Goal: Task Accomplishment & Management: Use online tool/utility

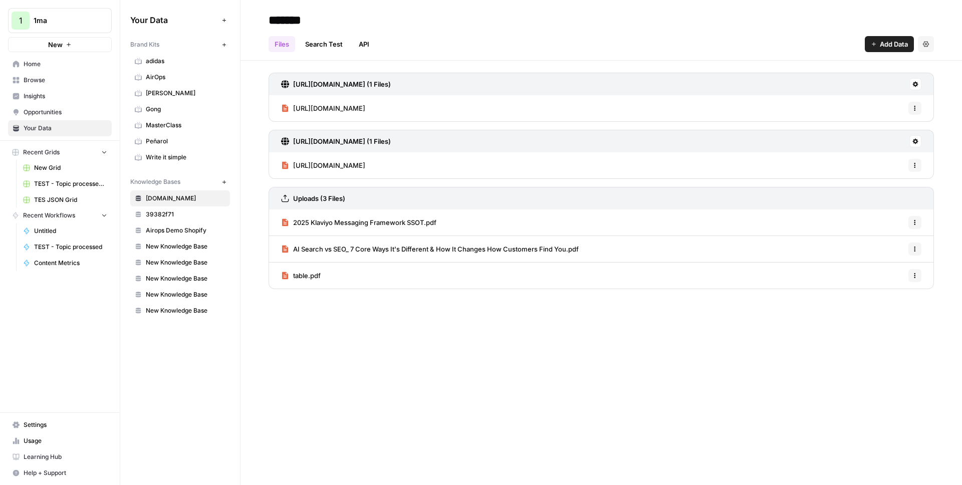
click at [365, 112] on span "[URL][DOMAIN_NAME]" at bounding box center [329, 108] width 72 height 10
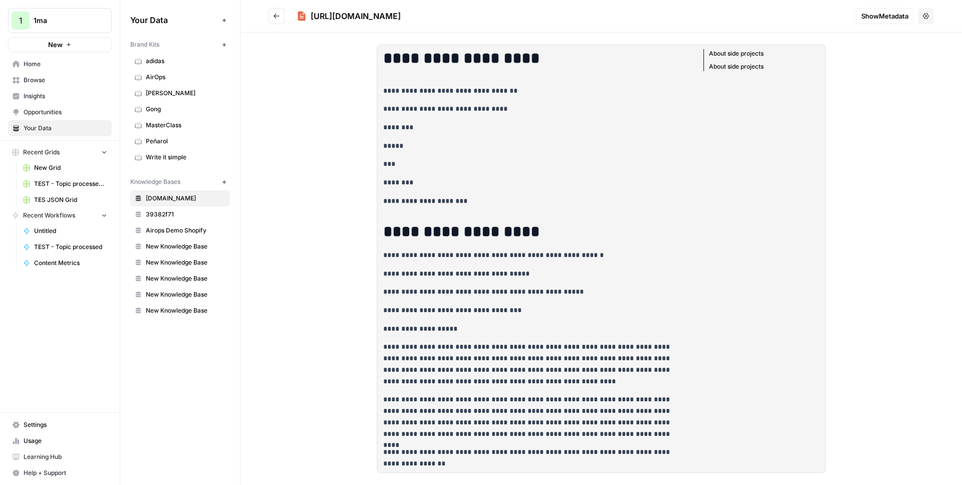
click at [279, 19] on icon "Go back" at bounding box center [276, 16] width 7 height 7
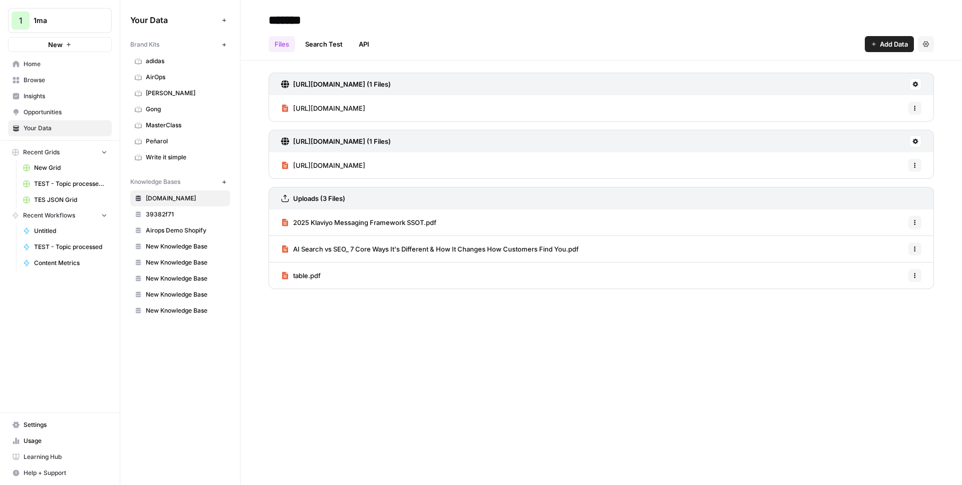
click at [365, 166] on span "https://1ma.dev/how-to/2023/06/28/how-to-deploy-apache-superset-with-dokku" at bounding box center [329, 165] width 72 height 10
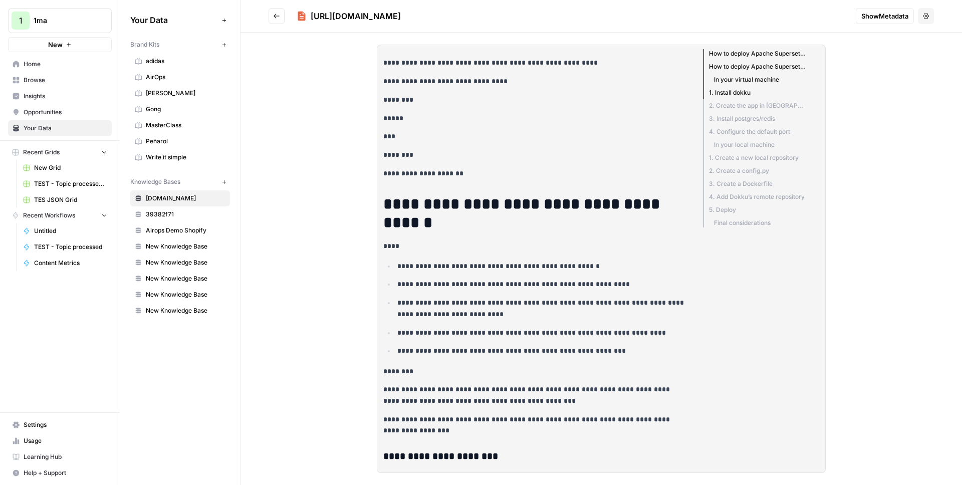
scroll to position [84, 0]
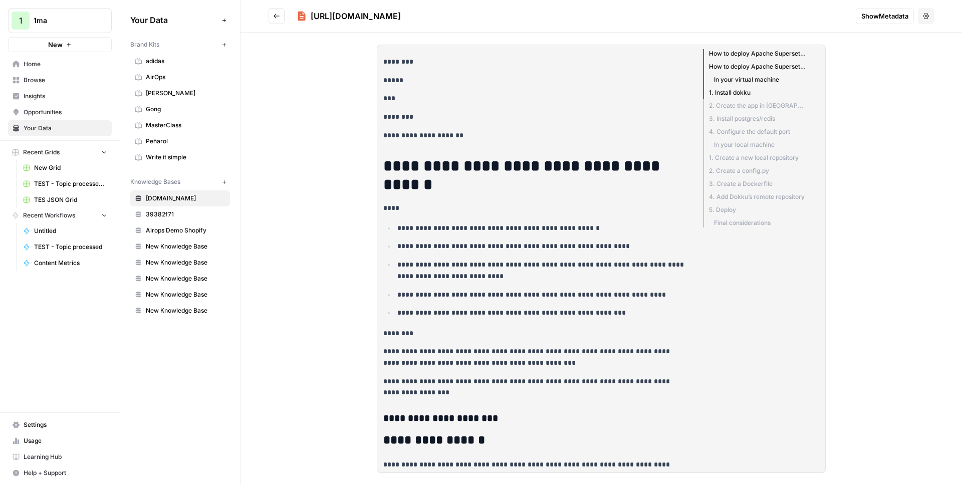
click at [744, 142] on li "In your local machine" at bounding box center [754, 144] width 102 height 13
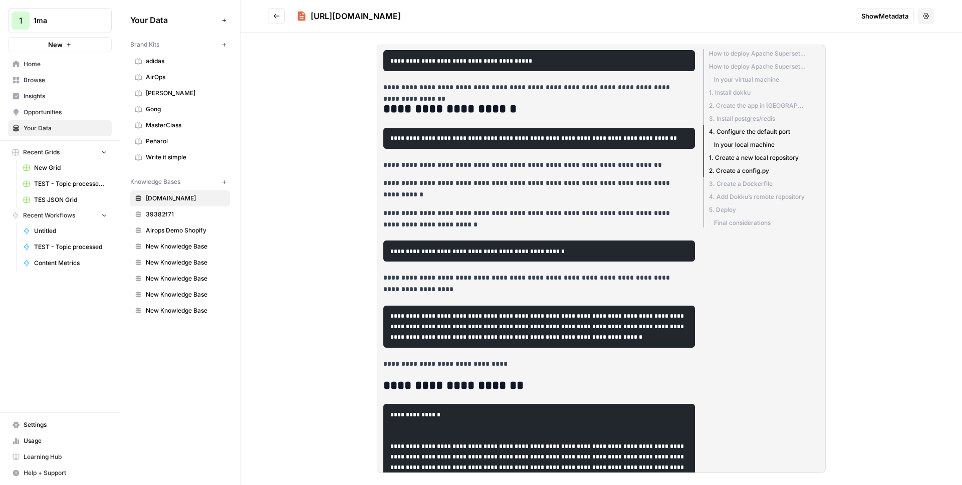
scroll to position [1099, 0]
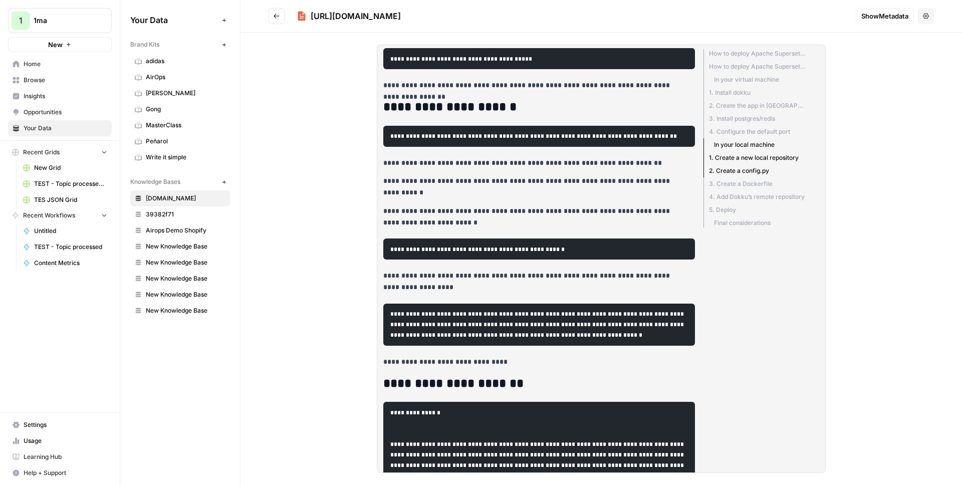
click at [733, 94] on li "1. Install dokku" at bounding box center [754, 92] width 102 height 13
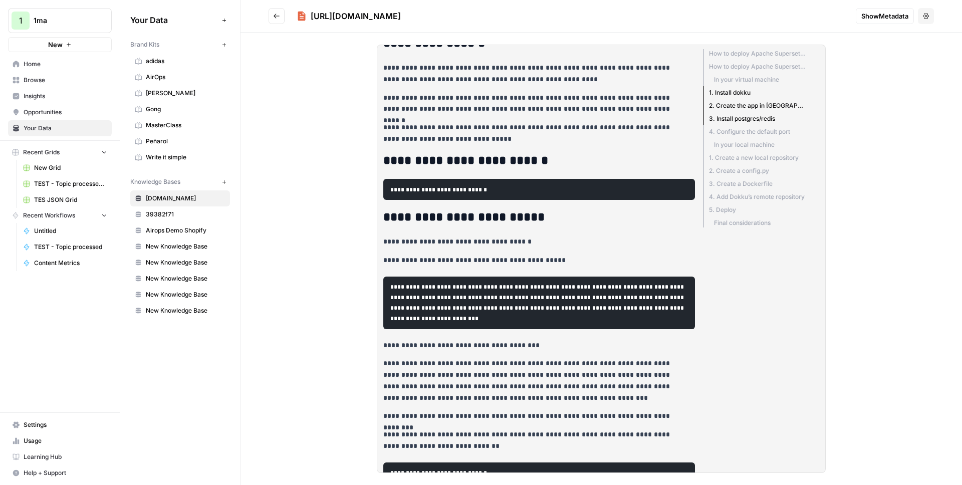
scroll to position [473, 0]
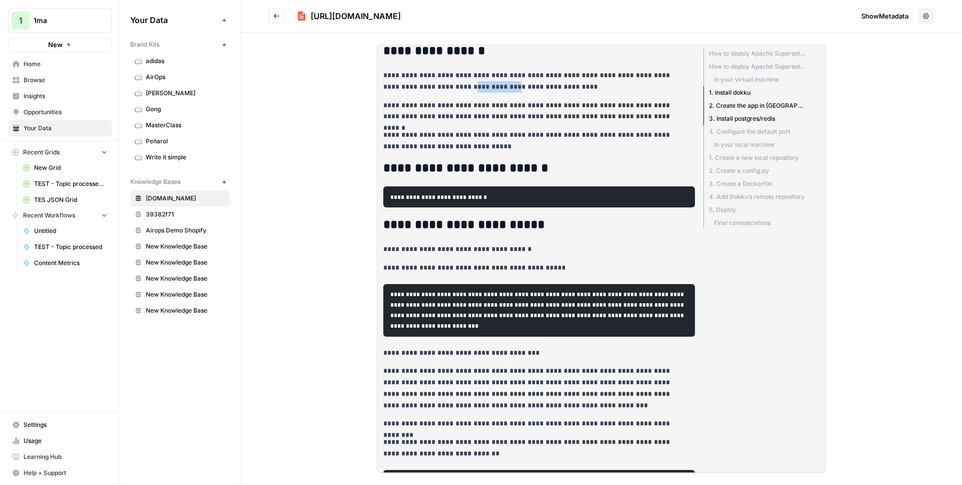
drag, startPoint x: 454, startPoint y: 89, endPoint x: 476, endPoint y: 88, distance: 22.1
click at [474, 88] on p "**********" at bounding box center [535, 81] width 304 height 23
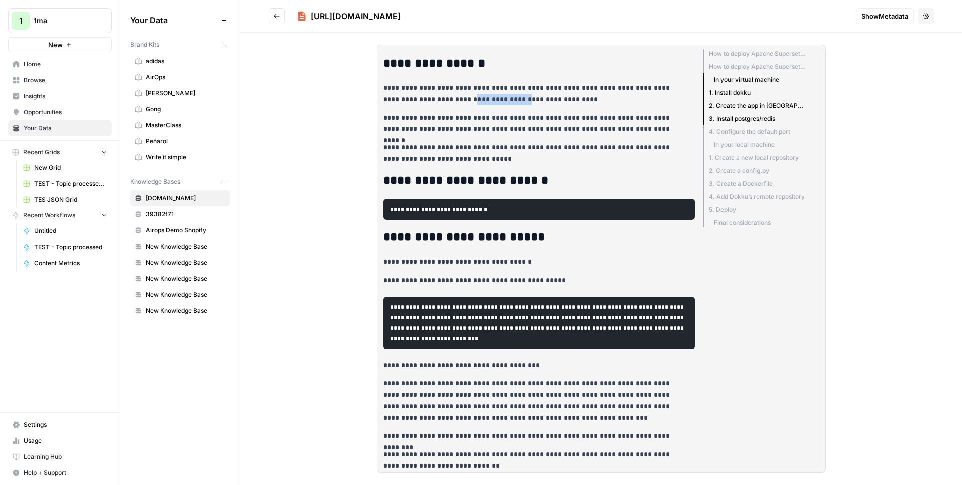
scroll to position [316, 0]
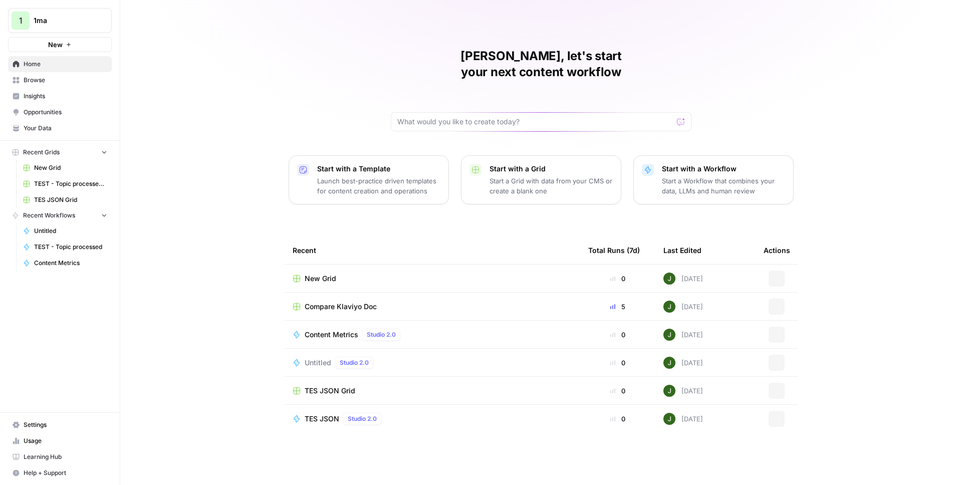
drag, startPoint x: 79, startPoint y: 11, endPoint x: 80, endPoint y: 28, distance: 17.1
click at [79, 11] on button "1 1ma" at bounding box center [60, 20] width 104 height 25
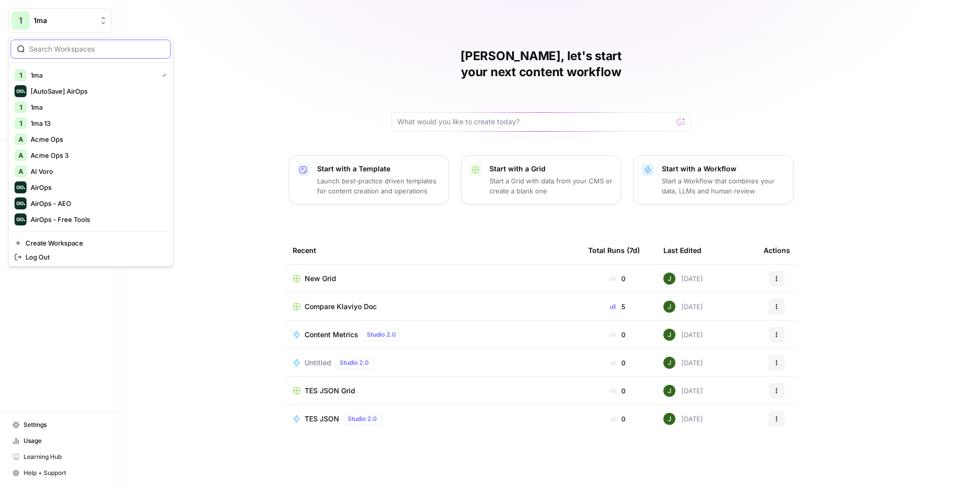
click at [67, 50] on input "search" at bounding box center [96, 49] width 135 height 10
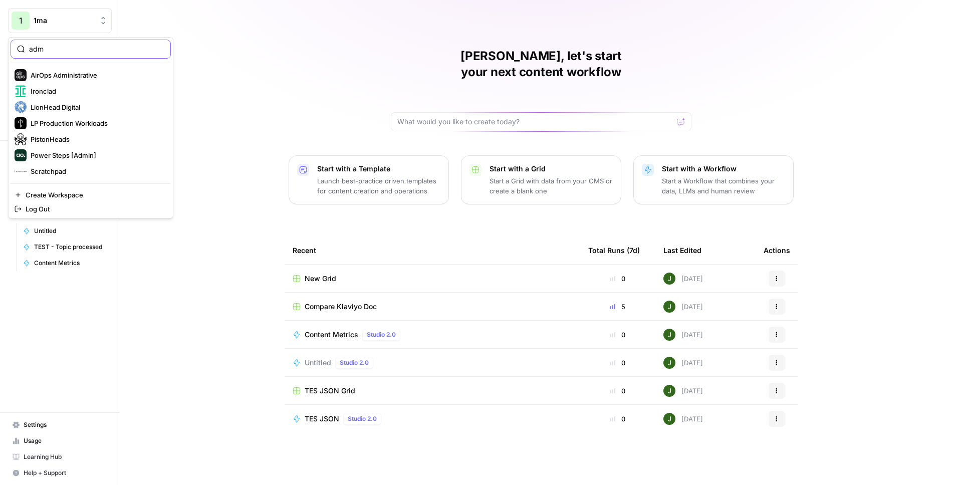
type input "adm"
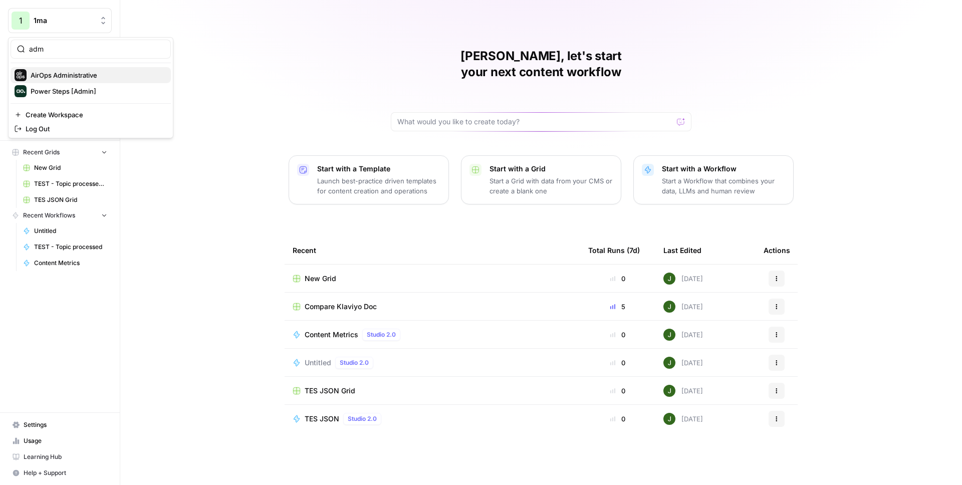
click at [66, 78] on span "AirOps Administrative" at bounding box center [97, 75] width 132 height 10
click at [248, 72] on div "Juan Manuel, let's start your next content workflow Start with a Template Launc…" at bounding box center [541, 242] width 842 height 485
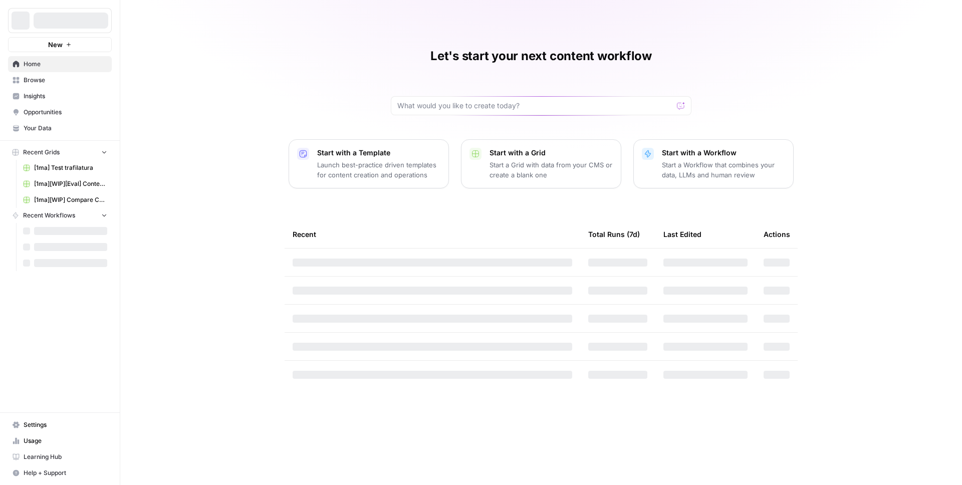
click at [324, 79] on div "Let's start your next content workflow Start with a Template Launch best-practi…" at bounding box center [541, 242] width 842 height 485
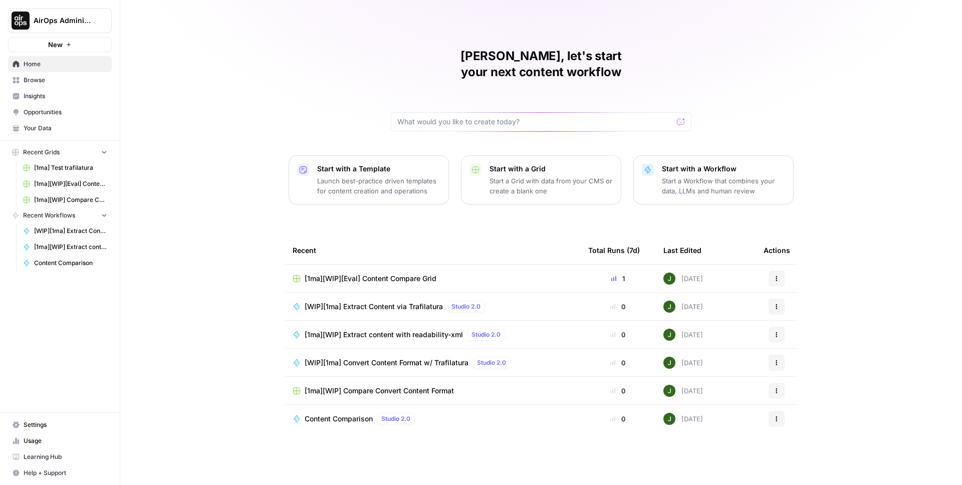
click at [53, 20] on span "AirOps Administrative" at bounding box center [64, 21] width 61 height 10
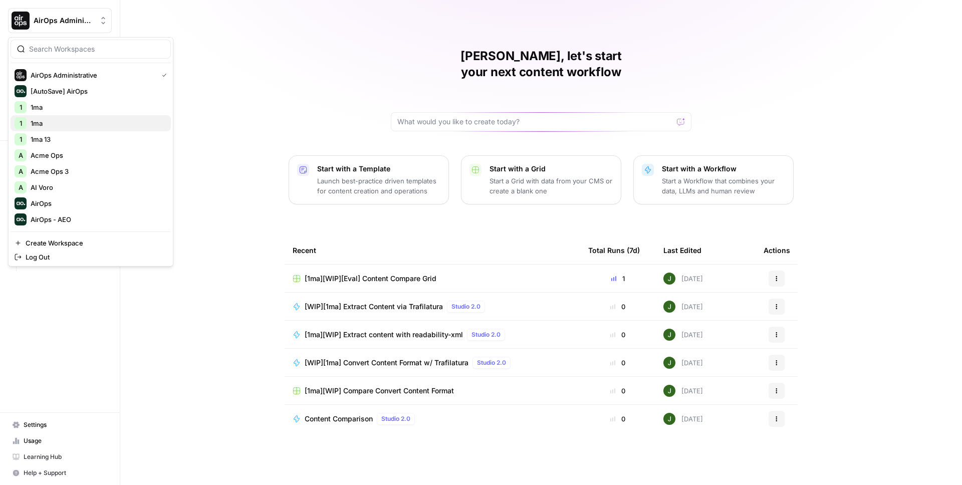
click at [55, 123] on span "1ma" at bounding box center [97, 123] width 132 height 10
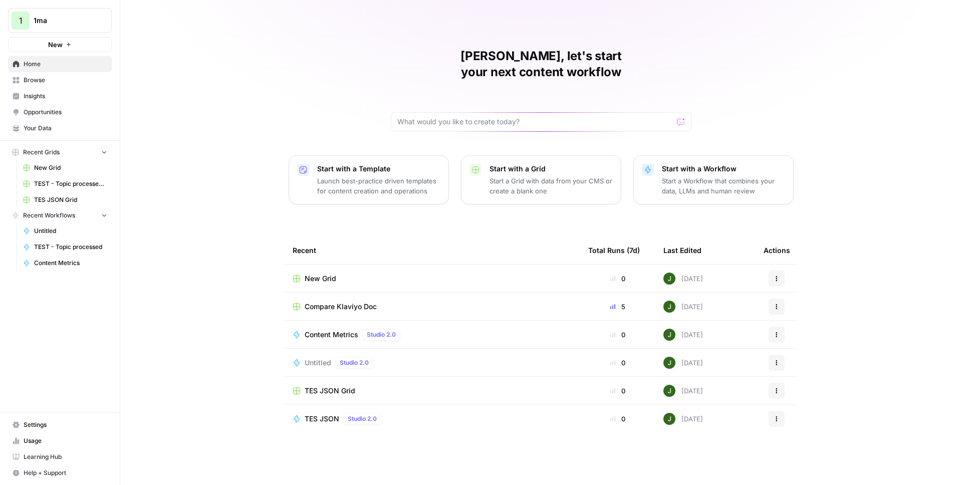
click at [334, 302] on span "Compare Klaviyo Doc" at bounding box center [341, 307] width 72 height 10
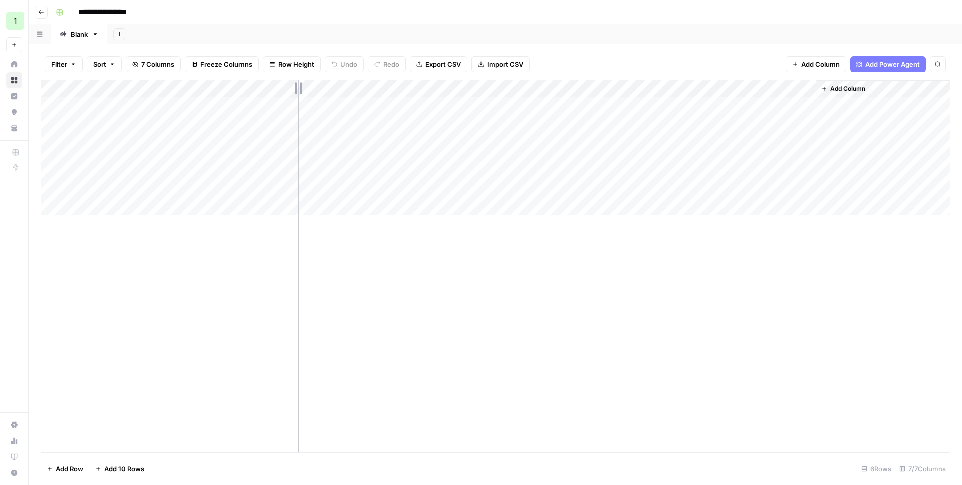
drag, startPoint x: 248, startPoint y: 89, endPoint x: 304, endPoint y: 89, distance: 56.1
click at [304, 89] on div "Add Column" at bounding box center [495, 147] width 909 height 135
click at [294, 172] on div "Add Column" at bounding box center [495, 147] width 909 height 135
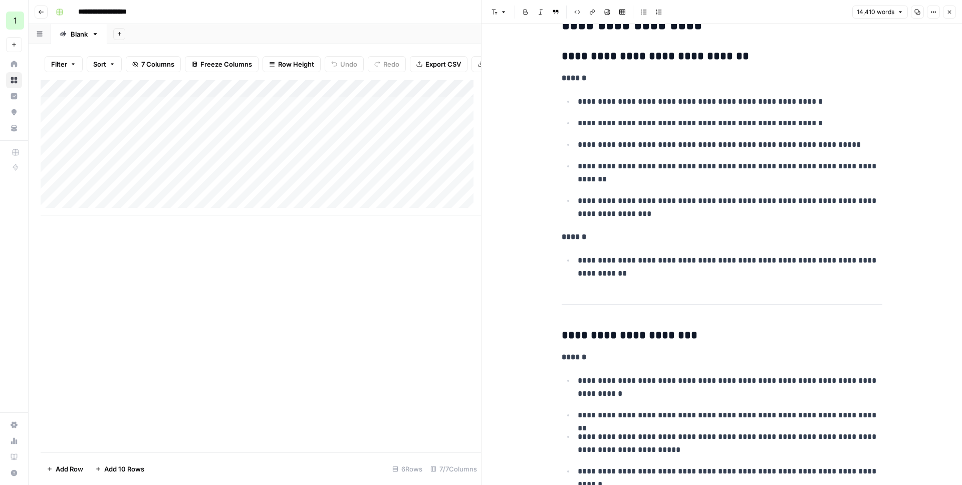
scroll to position [4802, 0]
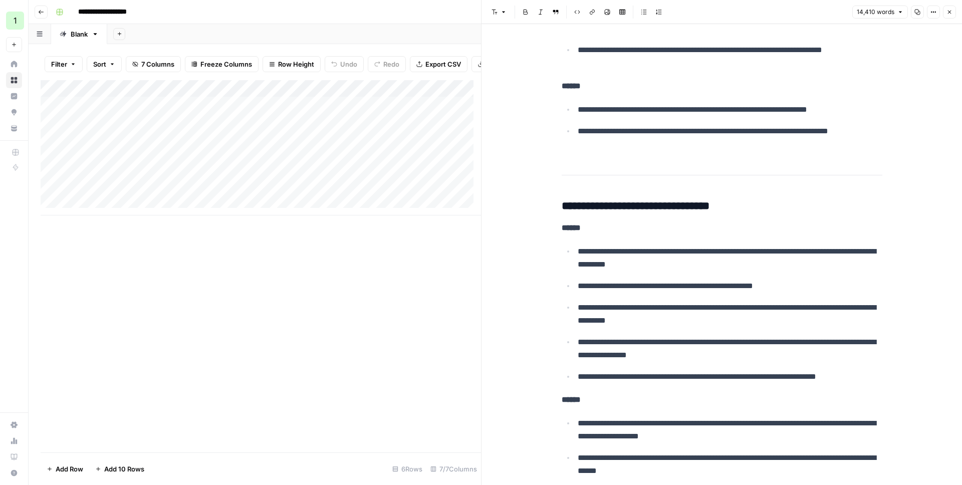
scroll to position [5052, 0]
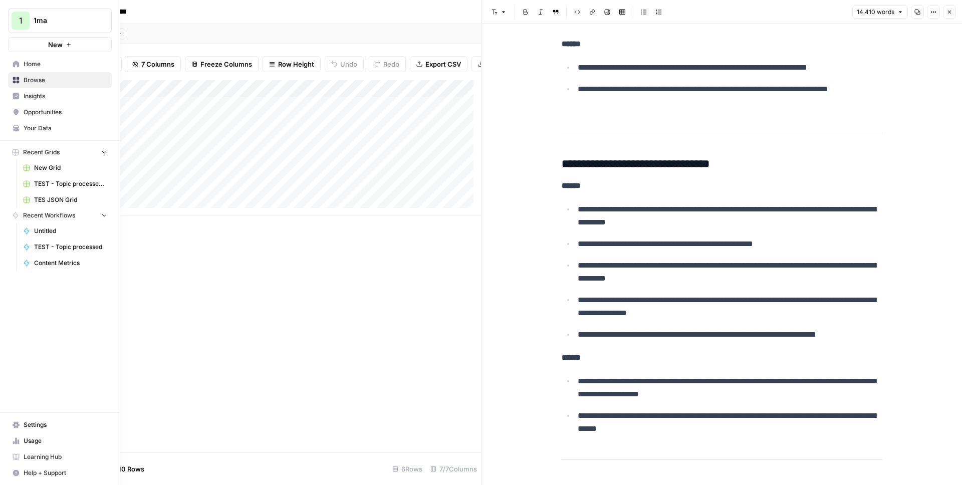
click at [39, 128] on span "Your Data" at bounding box center [66, 128] width 84 height 9
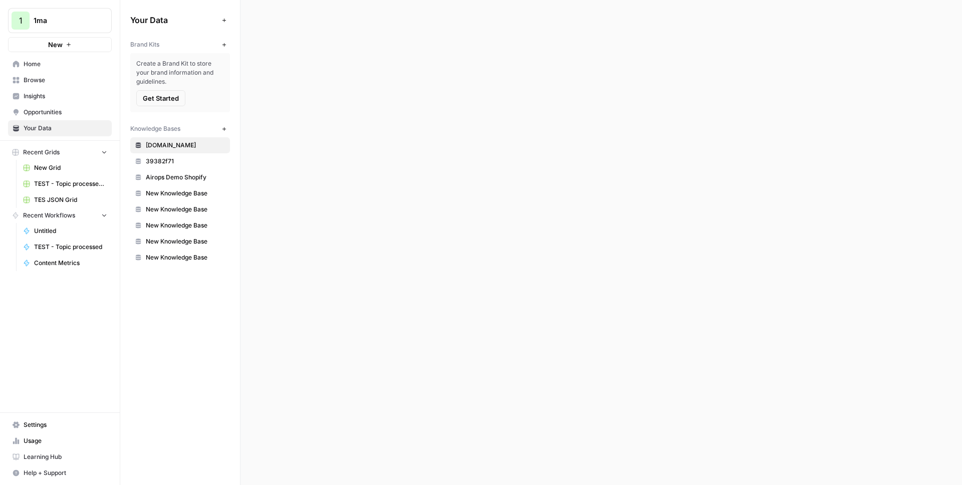
click at [175, 148] on span "1ma.dev" at bounding box center [186, 145] width 80 height 9
click at [164, 165] on link "39382f71" at bounding box center [180, 161] width 100 height 16
click at [162, 148] on div "Brand Kits New Create a Brand Kit to store your brand information and guideline…" at bounding box center [180, 150] width 100 height 229
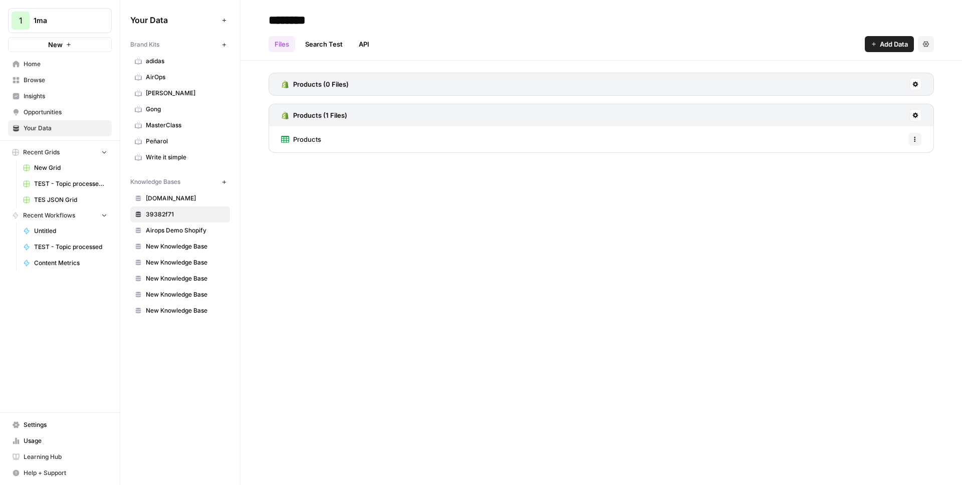
click at [169, 195] on span "1ma.dev" at bounding box center [186, 198] width 80 height 9
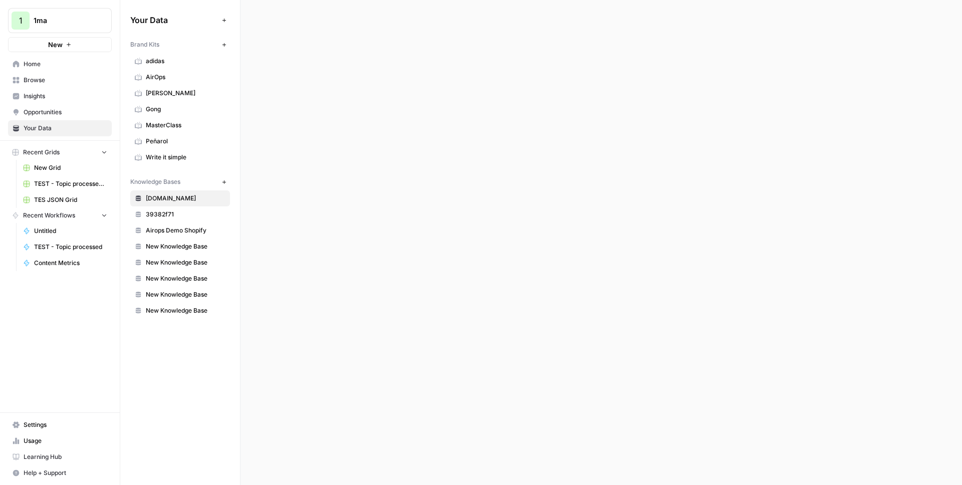
click at [177, 226] on span "Airops Demo Shopify" at bounding box center [186, 230] width 80 height 9
click at [165, 196] on span "[DOMAIN_NAME]" at bounding box center [186, 198] width 80 height 9
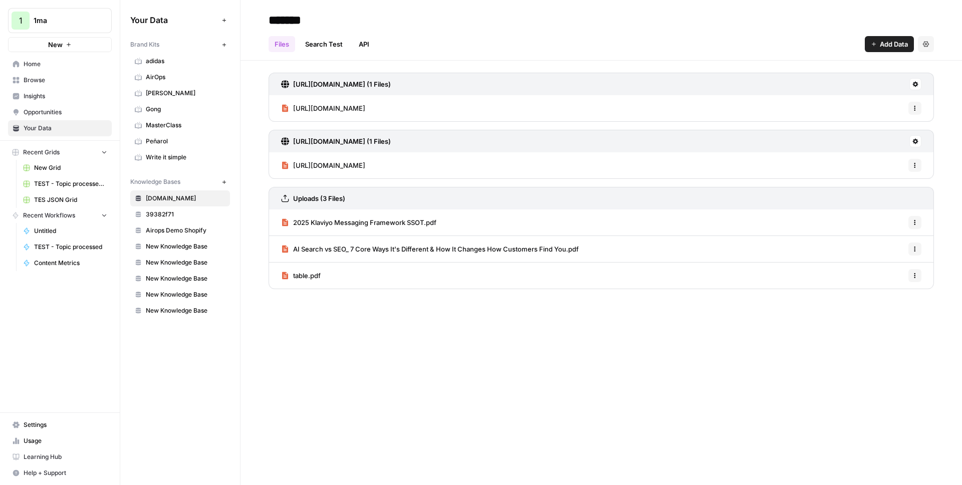
click at [365, 161] on span "https://1ma.dev/how-to/2023/06/28/how-to-deploy-apache-superset-with-dokku" at bounding box center [329, 165] width 72 height 10
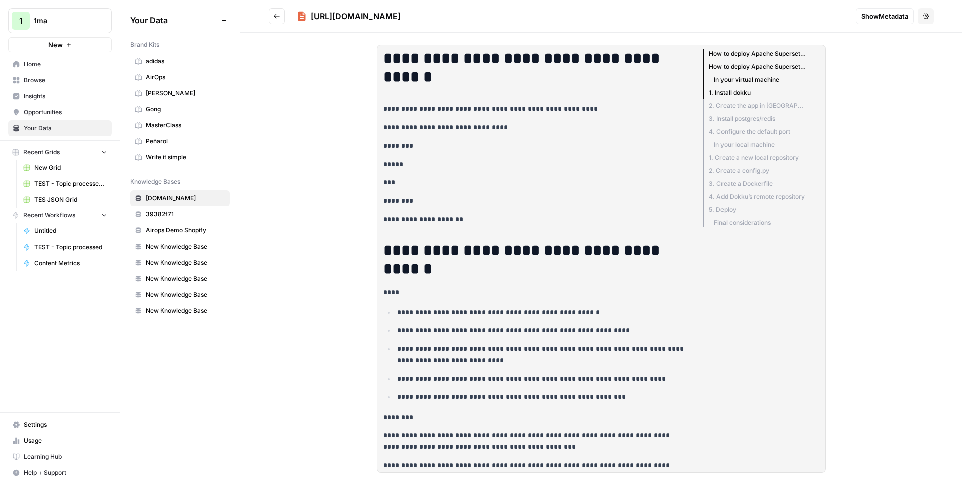
click at [734, 106] on li "2. Create the app in Dokku" at bounding box center [754, 105] width 102 height 13
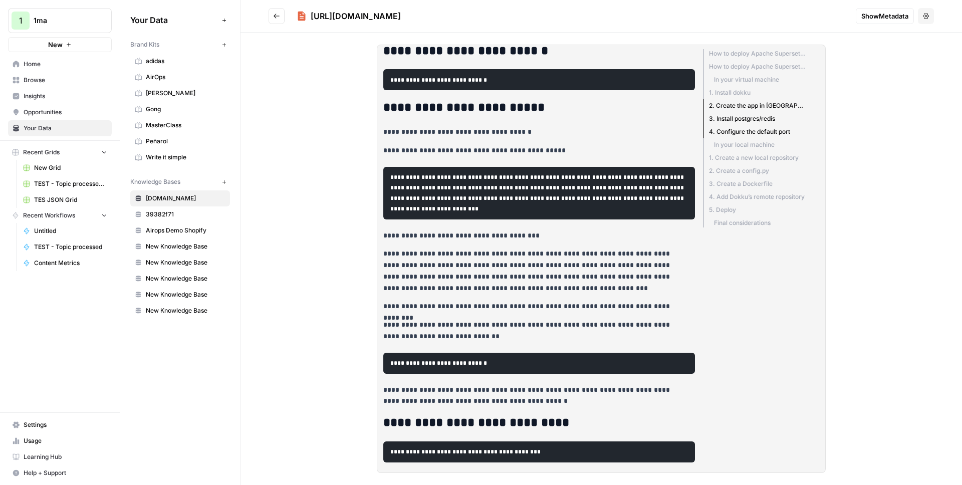
click at [738, 118] on li "3. Install postgres/redis" at bounding box center [754, 118] width 102 height 13
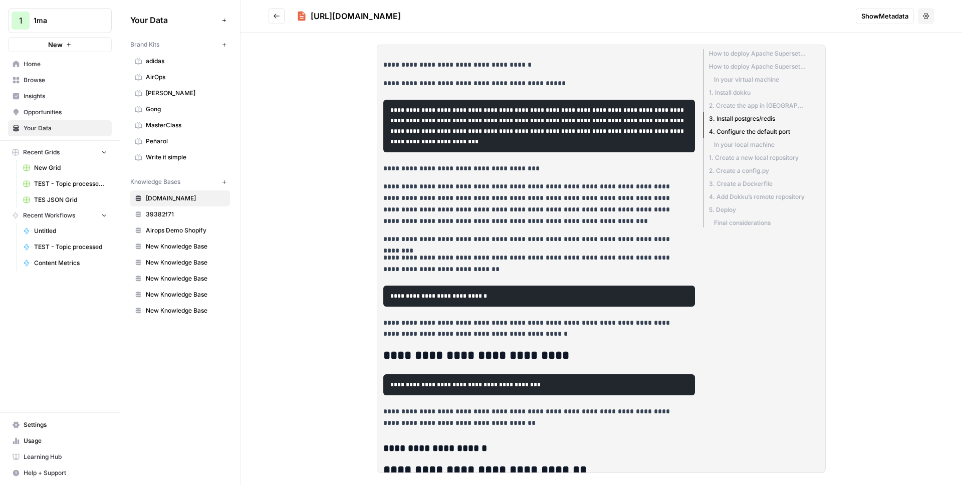
click at [739, 129] on li "4. Configure the default port" at bounding box center [754, 131] width 102 height 13
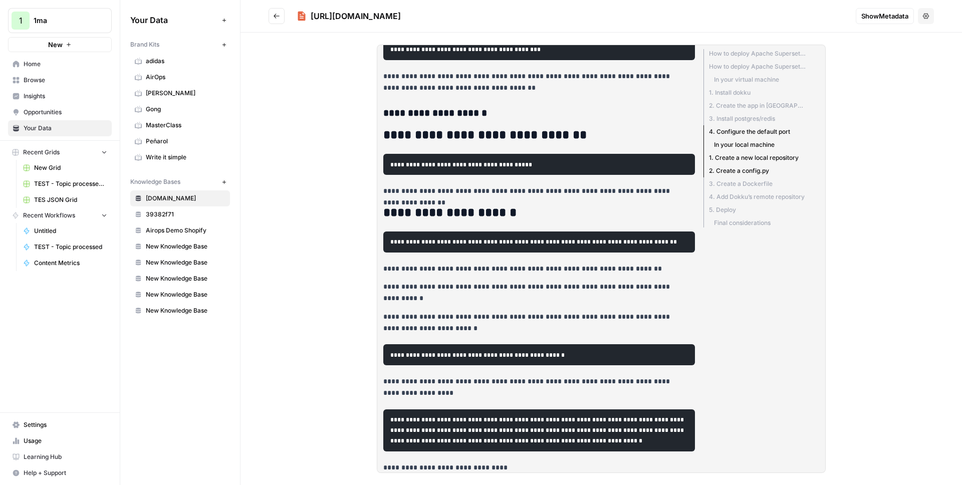
scroll to position [994, 0]
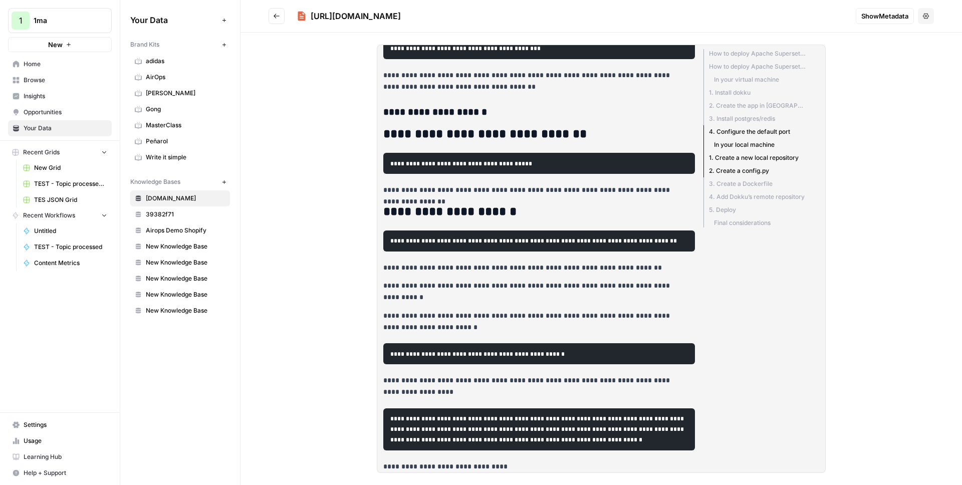
click at [287, 92] on div "**********" at bounding box center [600, 259] width 721 height 452
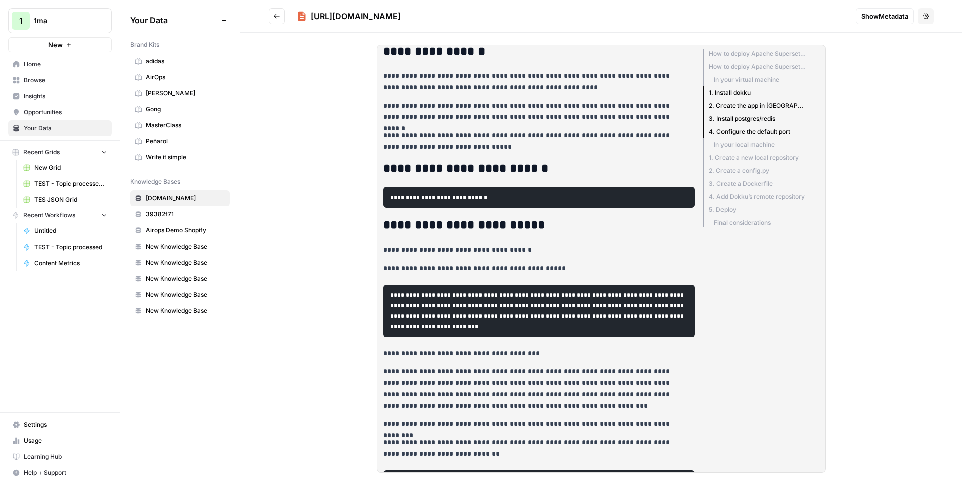
scroll to position [421, 0]
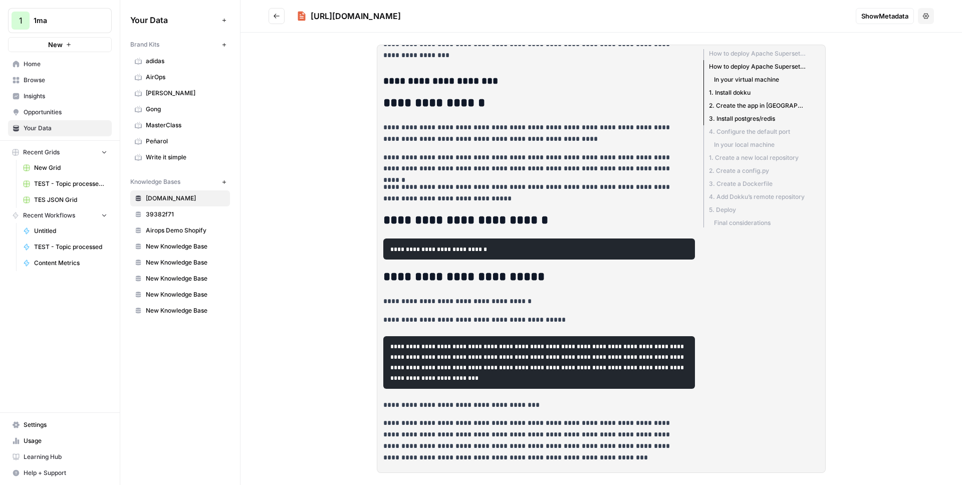
click at [886, 18] on span "Show Metadata" at bounding box center [884, 16] width 47 height 10
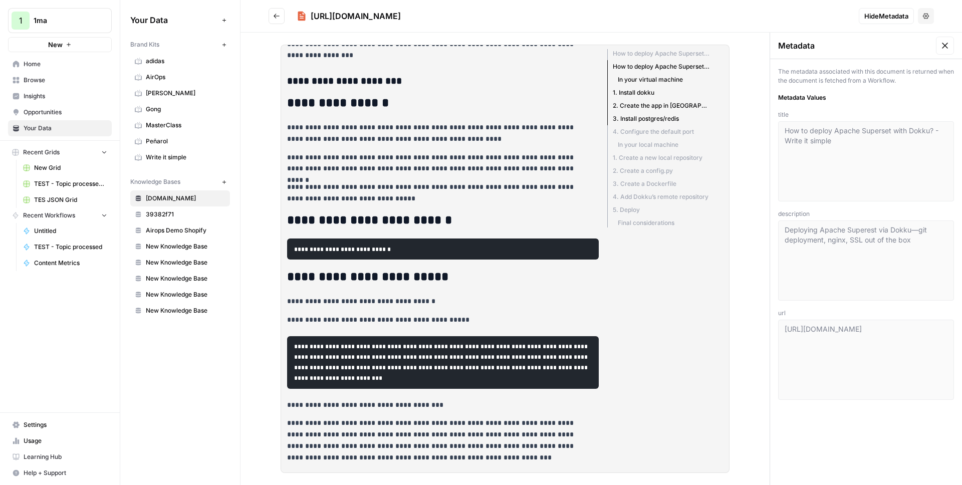
click at [887, 11] on span "Hide Metadata" at bounding box center [886, 16] width 44 height 10
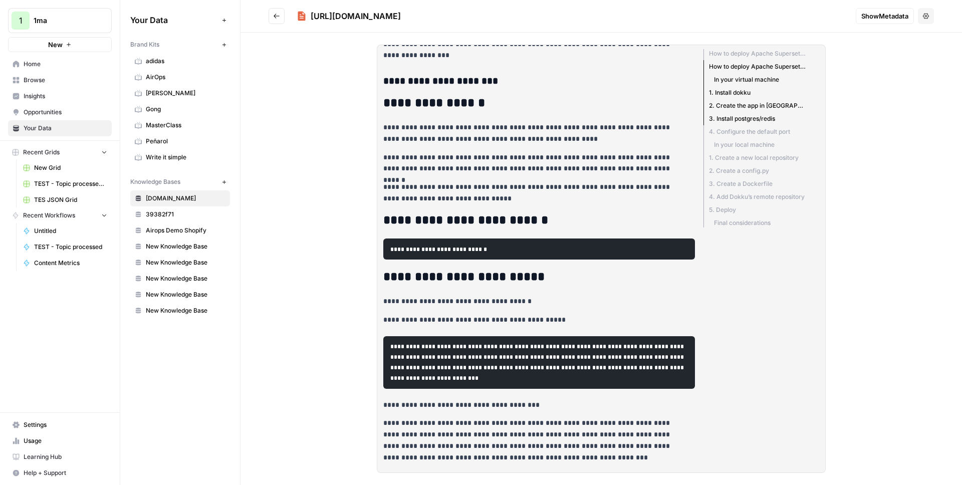
click at [899, 18] on span "Show Metadata" at bounding box center [884, 16] width 47 height 10
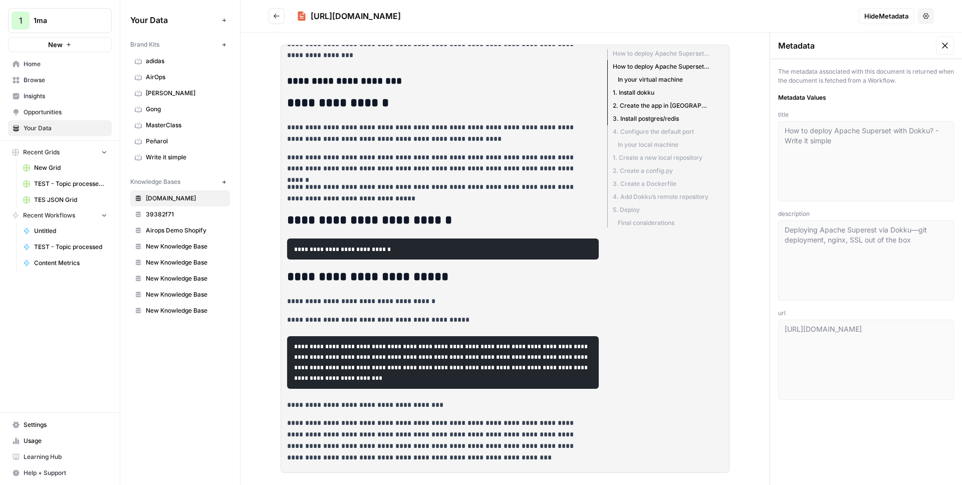
click at [900, 21] on button "Hide Metadata" at bounding box center [886, 16] width 55 height 16
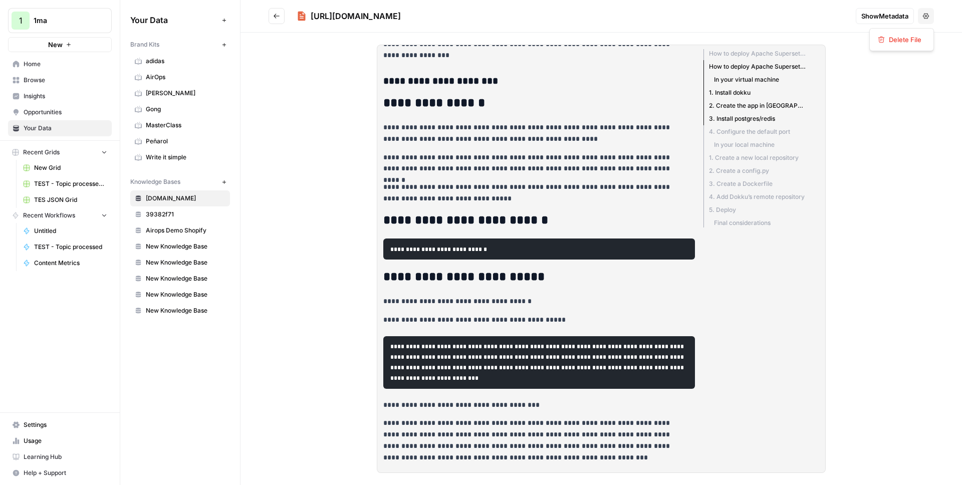
click at [923, 14] on icon "button" at bounding box center [926, 16] width 6 height 6
click at [846, 22] on div "https://1ma.dev/how-to/2023/06/28/how-to-deploy-apache-superset-with-dokku Show…" at bounding box center [601, 16] width 665 height 16
click at [864, 18] on span "Show Metadata" at bounding box center [884, 16] width 47 height 10
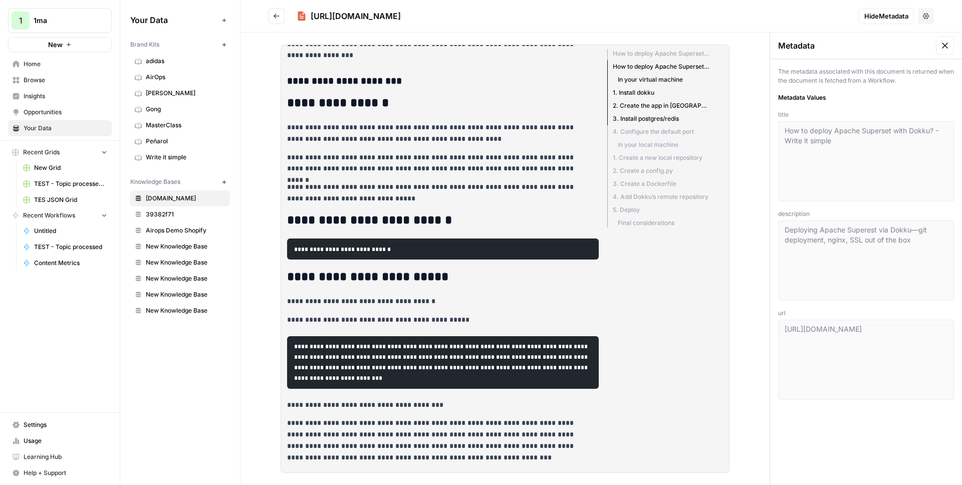
click at [277, 18] on icon "Go back" at bounding box center [276, 16] width 7 height 7
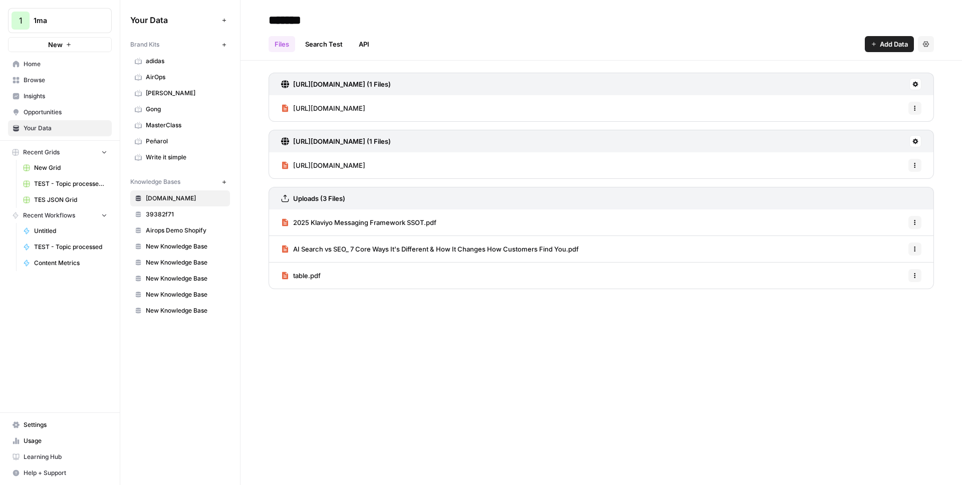
click at [365, 166] on span "https://1ma.dev/how-to/2023/06/28/how-to-deploy-apache-superset-with-dokku" at bounding box center [329, 165] width 72 height 10
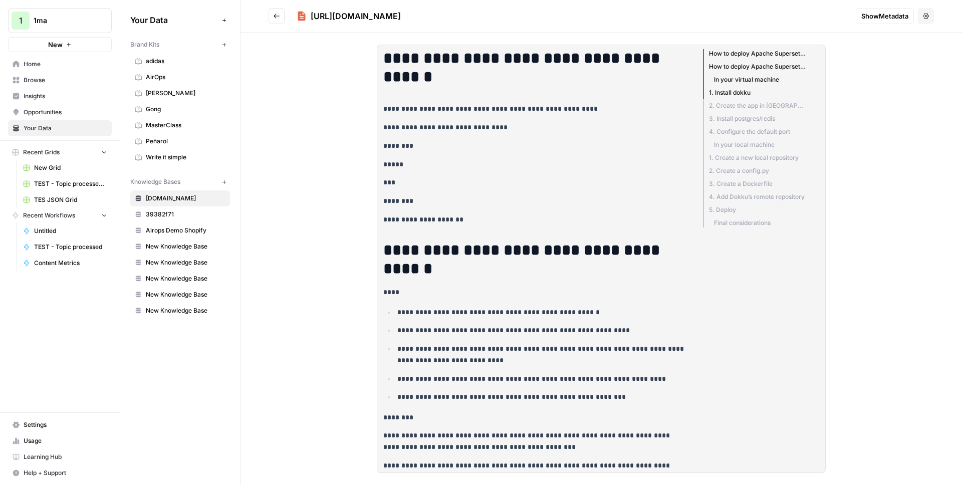
click at [888, 20] on span "Show Metadata" at bounding box center [884, 16] width 47 height 10
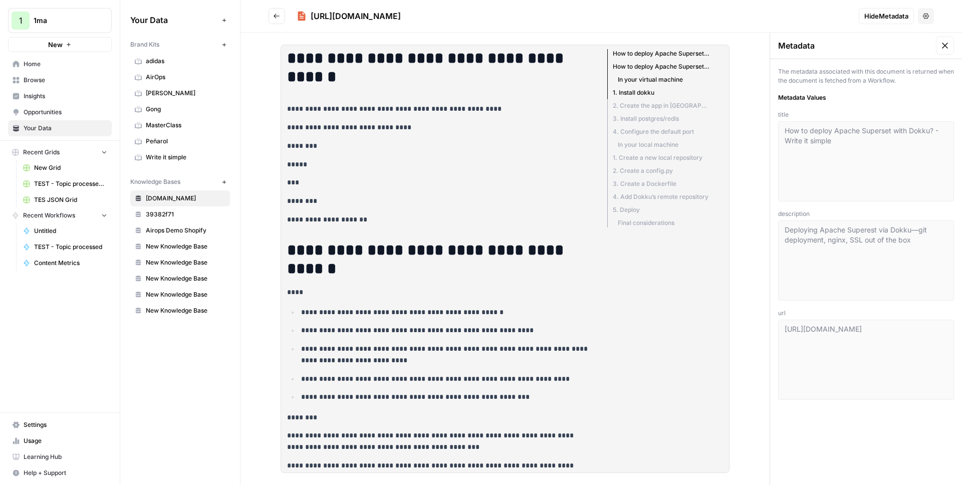
click at [817, 221] on div "Deploying Apache Superest via Dokku—git deployment, nginx, SSL out of the box" at bounding box center [866, 260] width 176 height 80
click at [833, 80] on div "The metadata associated with this document is returned when the document is fet…" at bounding box center [866, 76] width 176 height 18
click at [280, 18] on icon "Go back" at bounding box center [276, 16] width 7 height 7
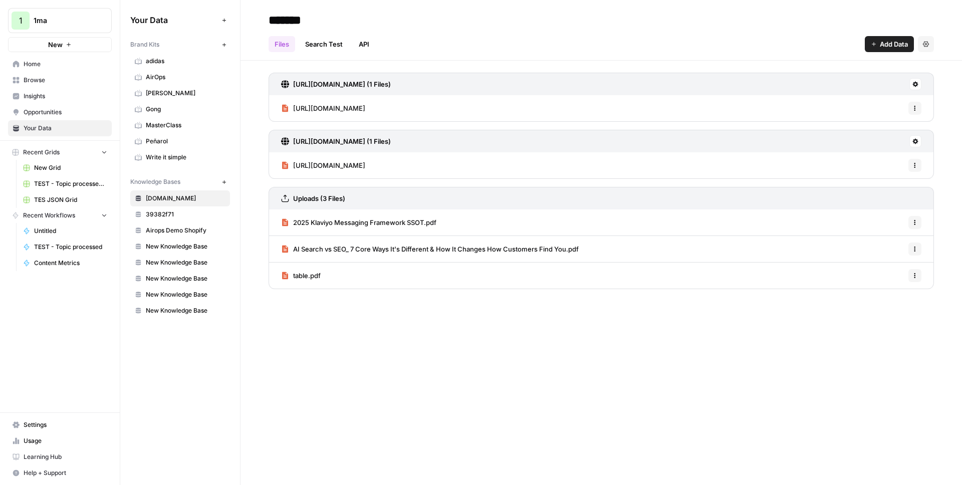
click at [392, 223] on span "2025 Klaviyo Messaging Framework SSOT.pdf" at bounding box center [364, 222] width 143 height 10
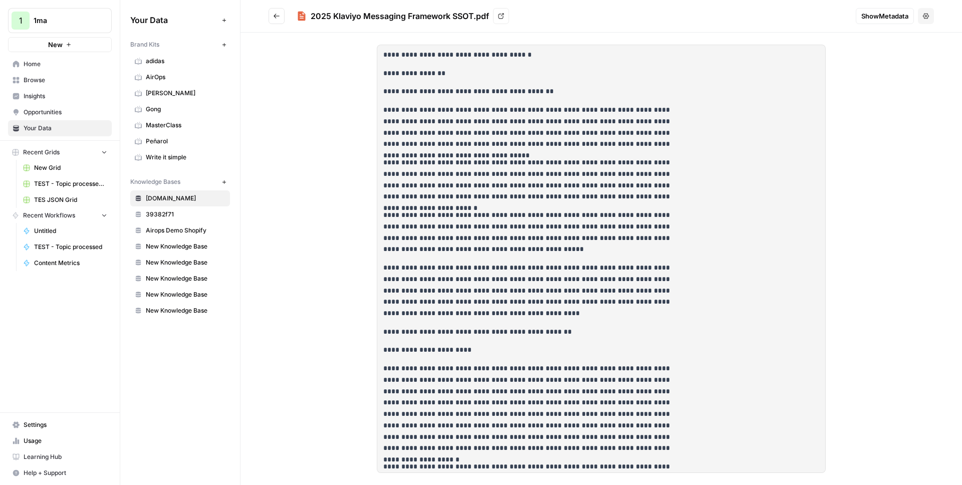
click at [897, 16] on span "Show Metadata" at bounding box center [884, 16] width 47 height 10
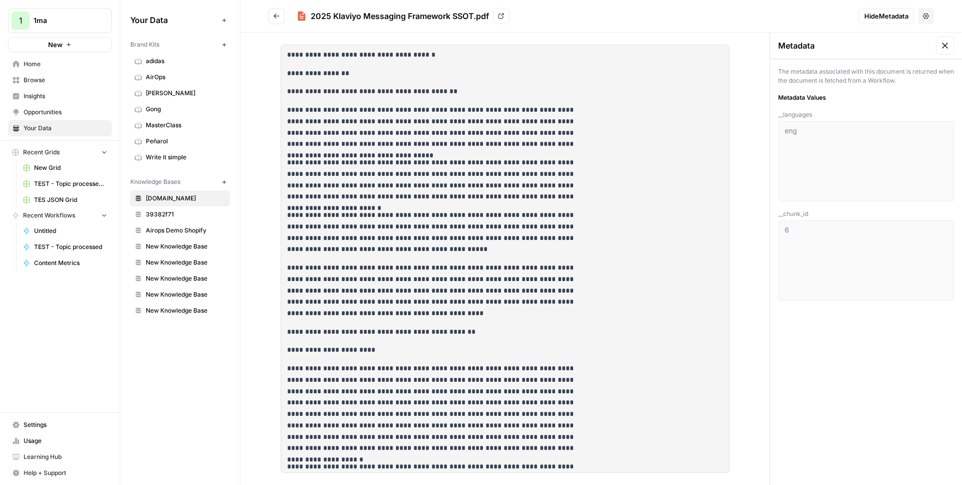
click at [276, 14] on icon "Go back" at bounding box center [277, 16] width 6 height 5
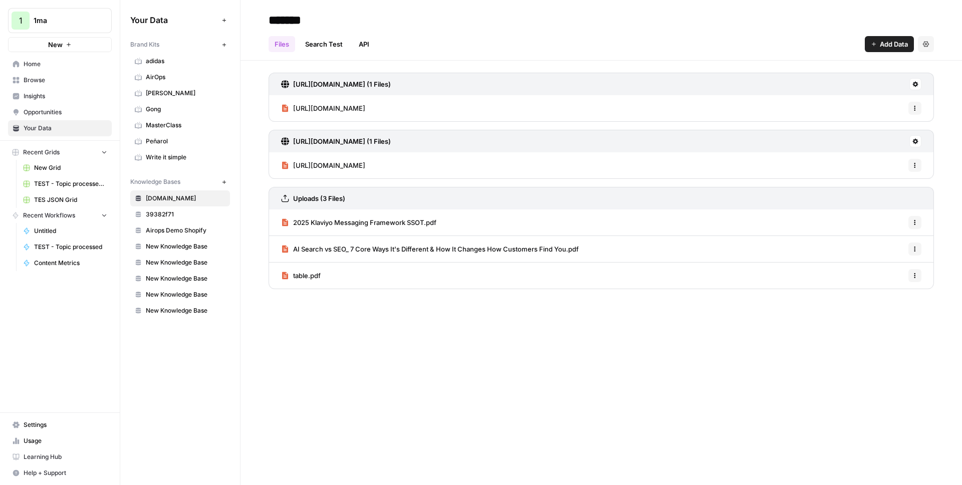
click at [365, 162] on span "https://1ma.dev/how-to/2023/06/28/how-to-deploy-apache-superset-with-dokku" at bounding box center [329, 165] width 72 height 10
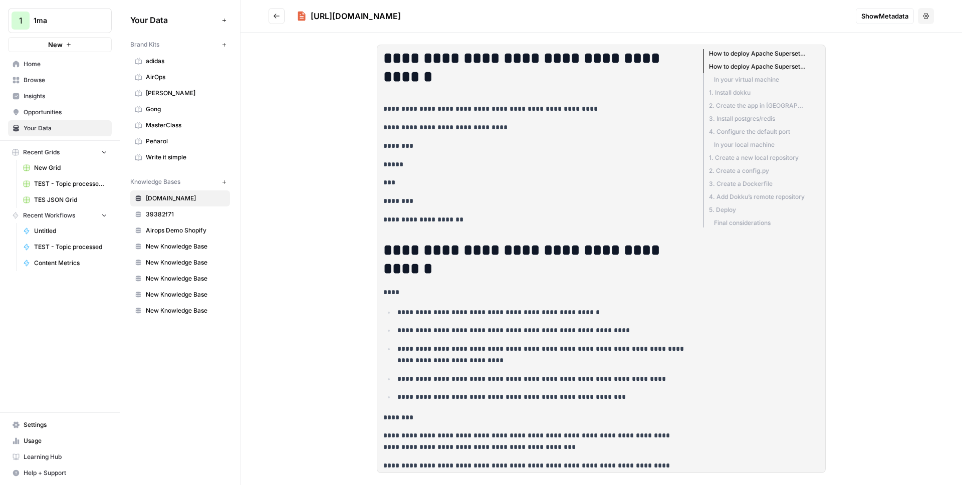
click at [277, 15] on icon "Go back" at bounding box center [276, 16] width 7 height 7
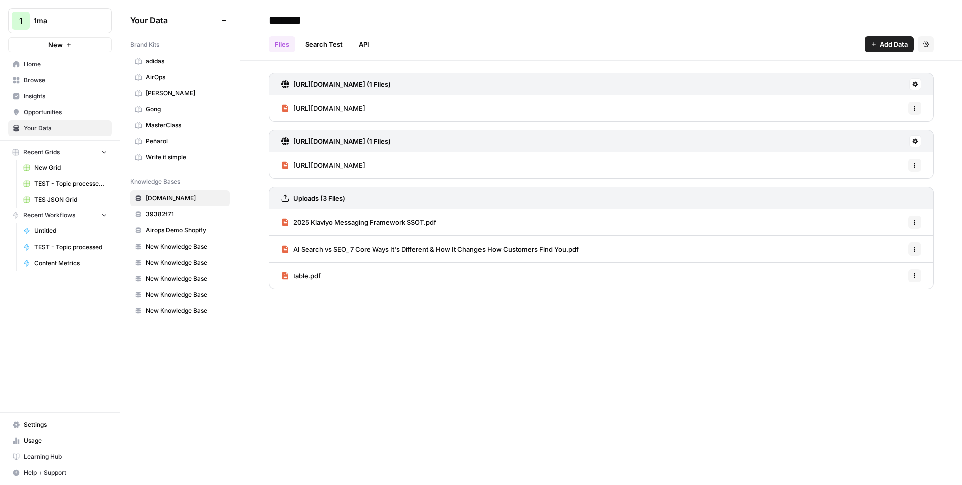
click at [365, 110] on span "https://1ma.dev/general/2024/03/03/about-side-projects" at bounding box center [329, 108] width 72 height 10
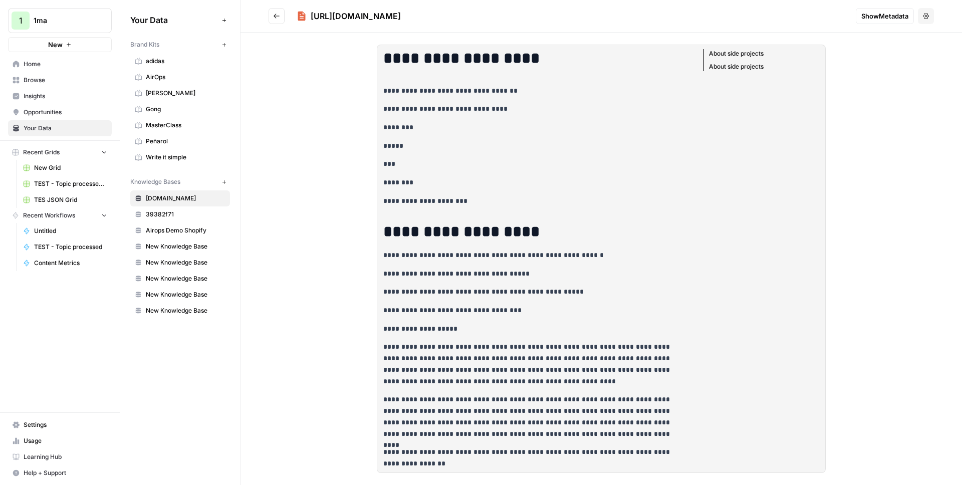
drag, startPoint x: 406, startPoint y: 60, endPoint x: 519, endPoint y: 232, distance: 205.5
click at [519, 232] on div "**********" at bounding box center [539, 385] width 324 height 681
click at [519, 227] on h1 "**********" at bounding box center [535, 231] width 304 height 19
click at [81, 23] on span "1ma" at bounding box center [64, 21] width 61 height 10
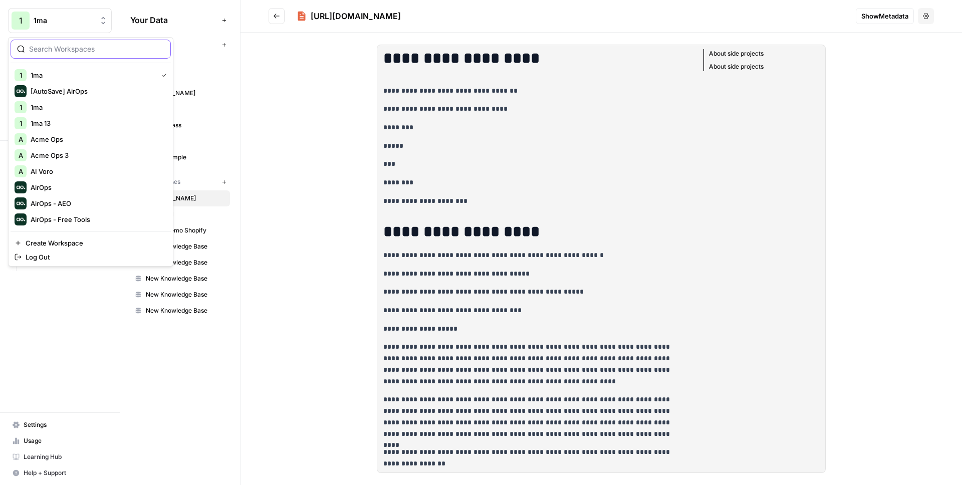
click at [72, 49] on input "search" at bounding box center [96, 49] width 135 height 10
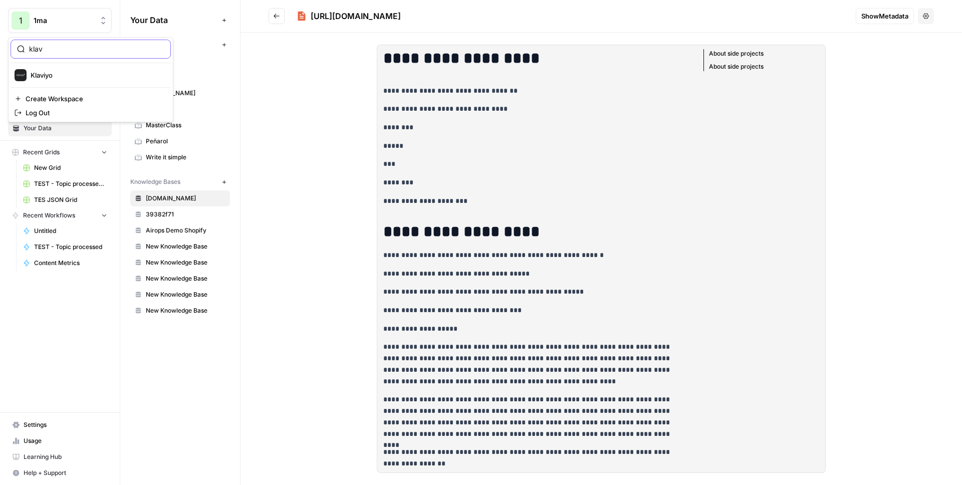
type input "klav"
click at [59, 73] on span "Klaviyo" at bounding box center [97, 75] width 132 height 10
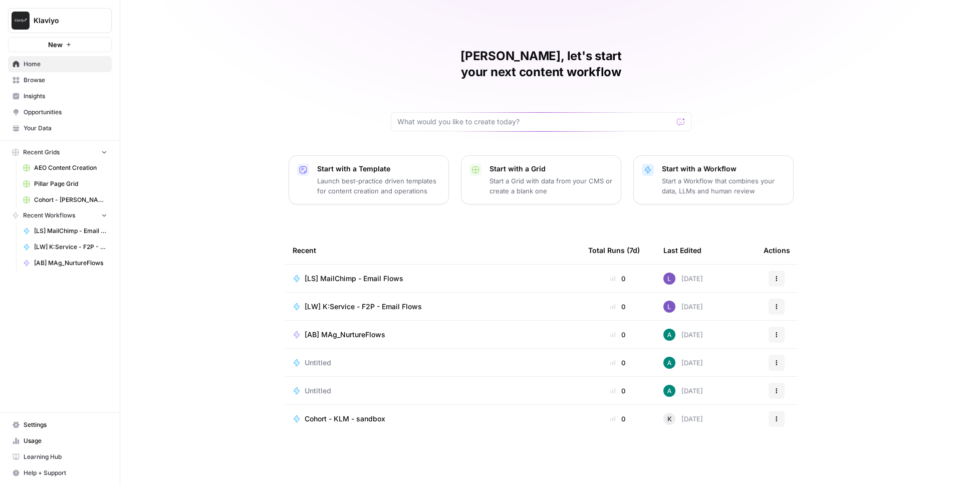
drag, startPoint x: 31, startPoint y: 11, endPoint x: 35, endPoint y: 16, distance: 6.0
click at [32, 11] on button "Klaviyo" at bounding box center [60, 20] width 104 height 25
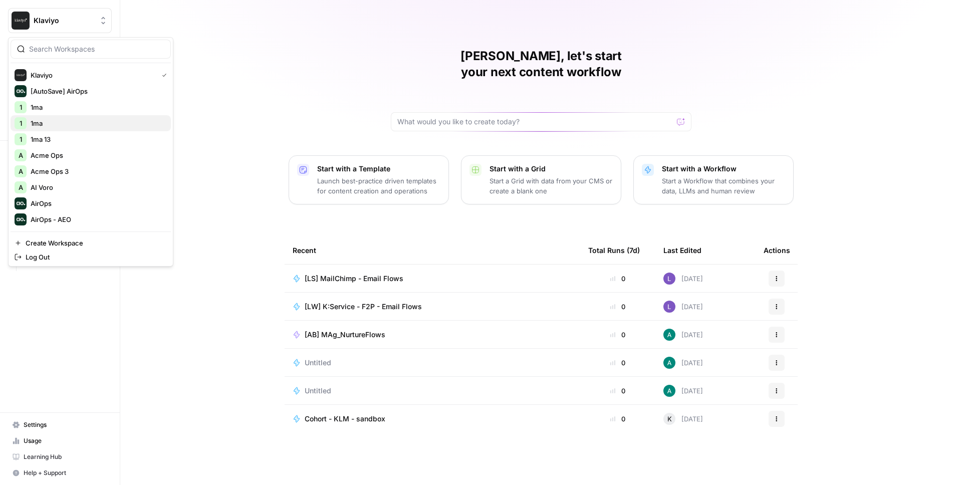
click at [48, 119] on span "1ma" at bounding box center [97, 123] width 132 height 10
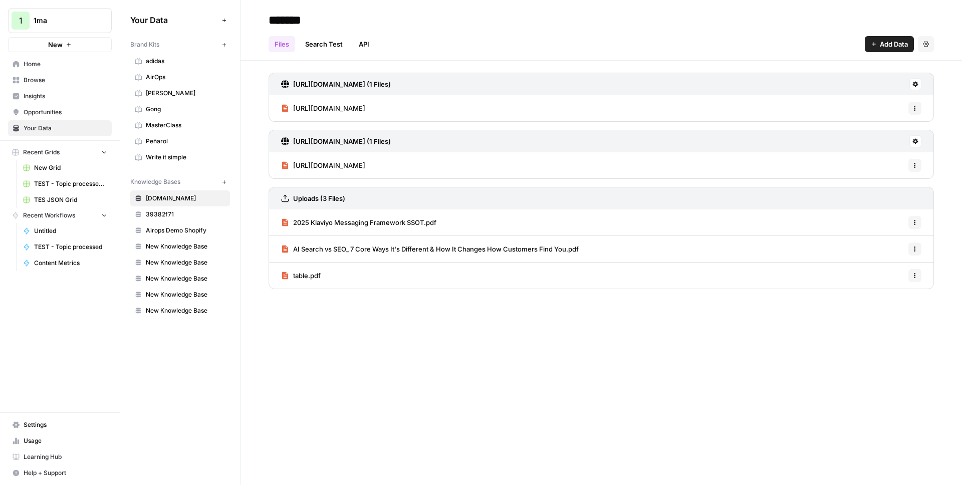
click at [877, 46] on button "Add Data" at bounding box center [889, 44] width 49 height 16
click at [825, 84] on span "Web Scrape" at bounding box center [855, 82] width 91 height 10
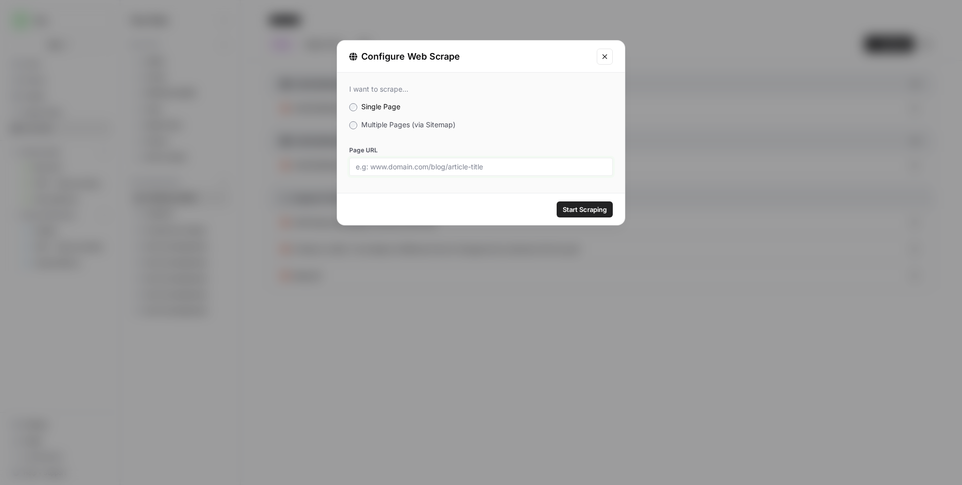
click at [419, 165] on input "Page URL" at bounding box center [481, 166] width 250 height 9
paste input "https://www.upwork.com/hire/gemini-developers/"
type input "https://www.upwork.com/hire/gemini-developers/"
click at [577, 206] on span "Start Scraping" at bounding box center [585, 209] width 44 height 10
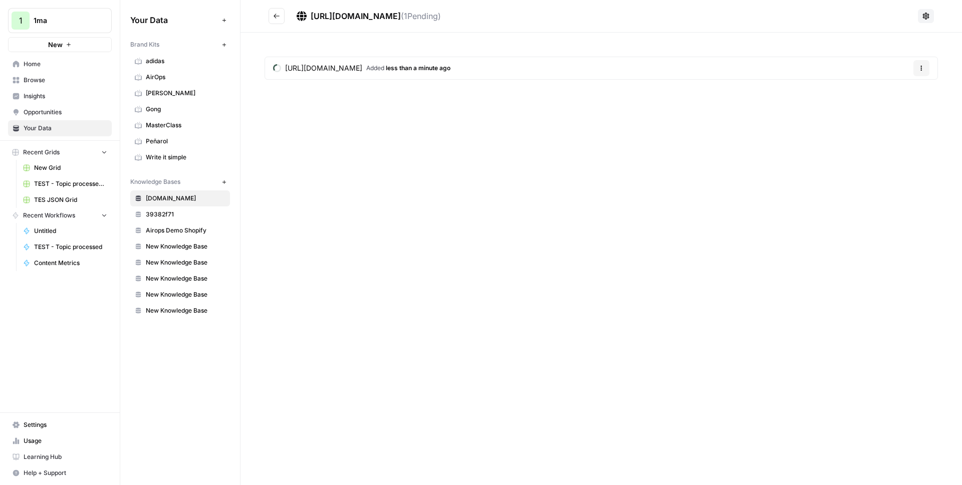
click at [362, 63] on span "https://www.upwork.com/hire/gemini-developers/" at bounding box center [323, 68] width 77 height 10
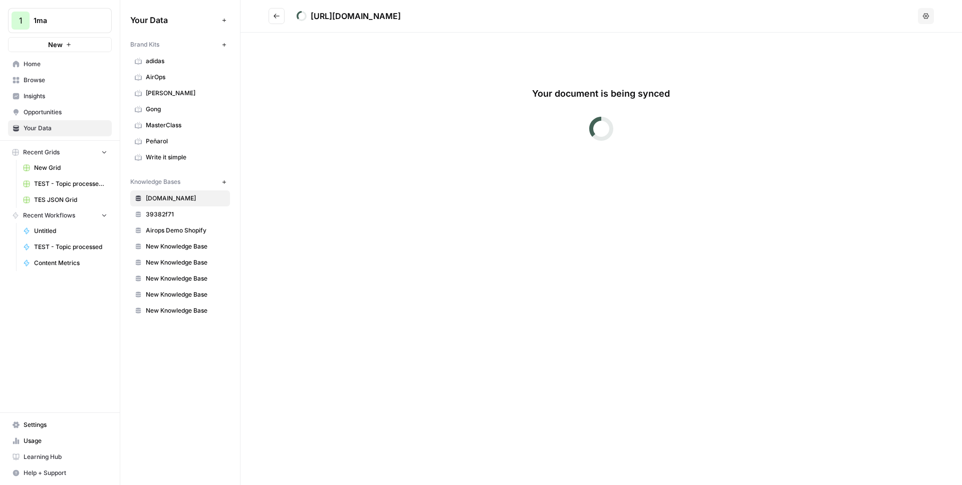
click at [67, 79] on span "Browse" at bounding box center [66, 80] width 84 height 9
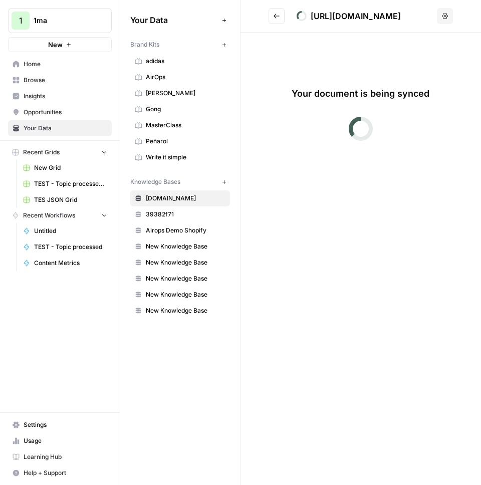
click at [386, 104] on div "Your document is being synced" at bounding box center [361, 111] width 200 height 108
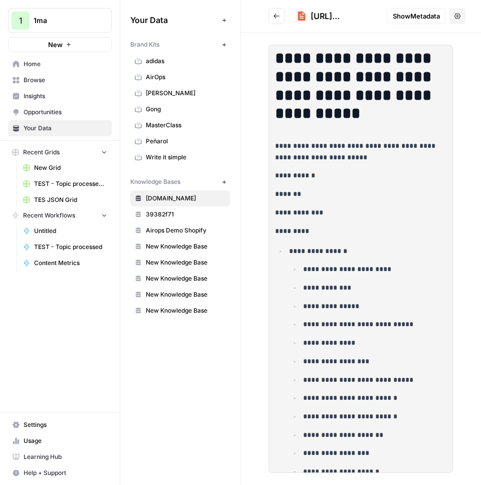
click at [470, 140] on div "**********" at bounding box center [360, 259] width 240 height 452
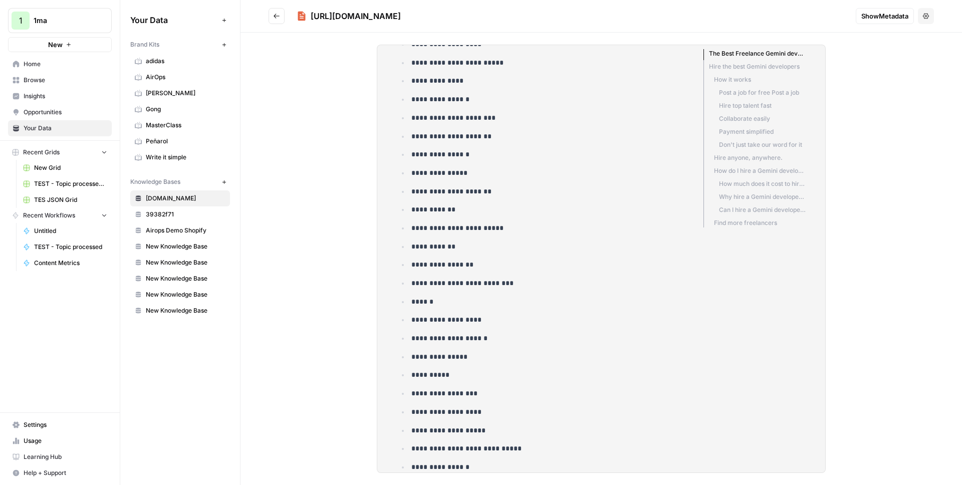
click at [745, 80] on li "How it works" at bounding box center [754, 79] width 102 height 13
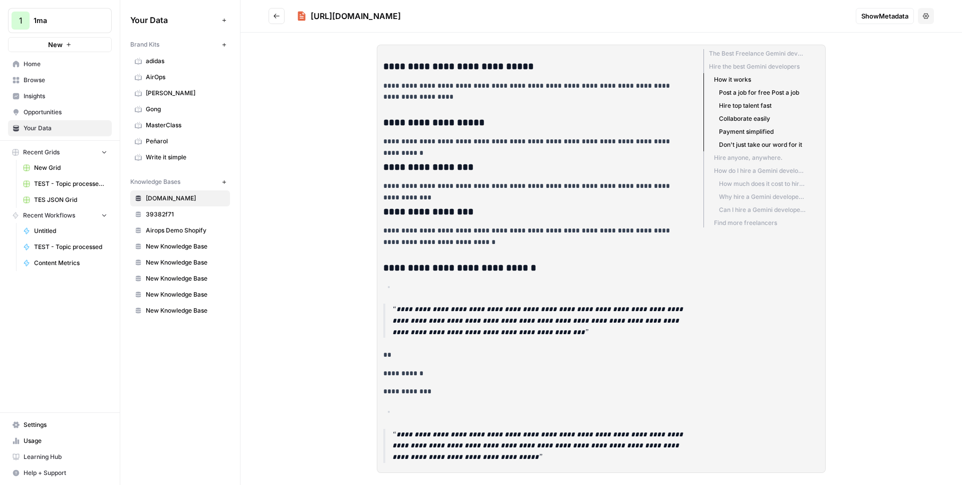
scroll to position [13702, 0]
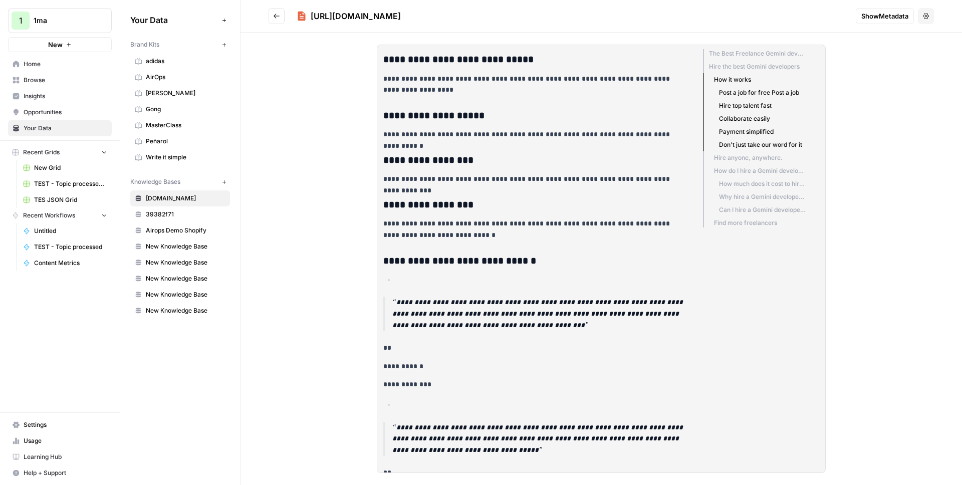
click at [748, 90] on li "Post a job for free Post a job" at bounding box center [754, 92] width 102 height 13
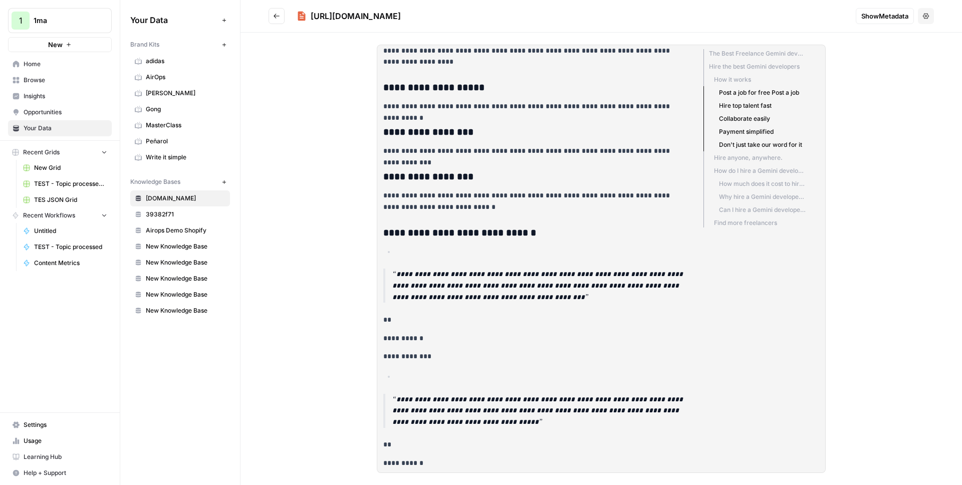
click at [745, 106] on li "Hire top talent fast" at bounding box center [754, 105] width 102 height 13
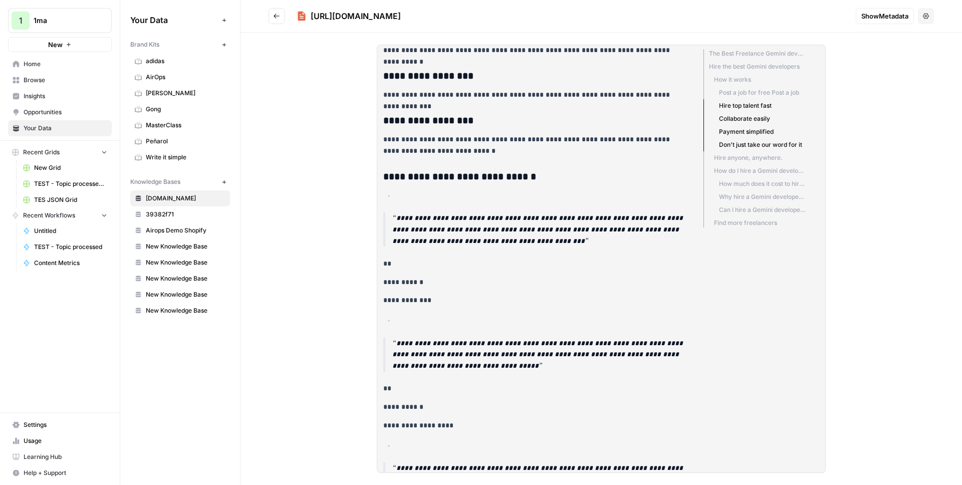
click at [746, 118] on li "Collaborate easily" at bounding box center [754, 118] width 102 height 13
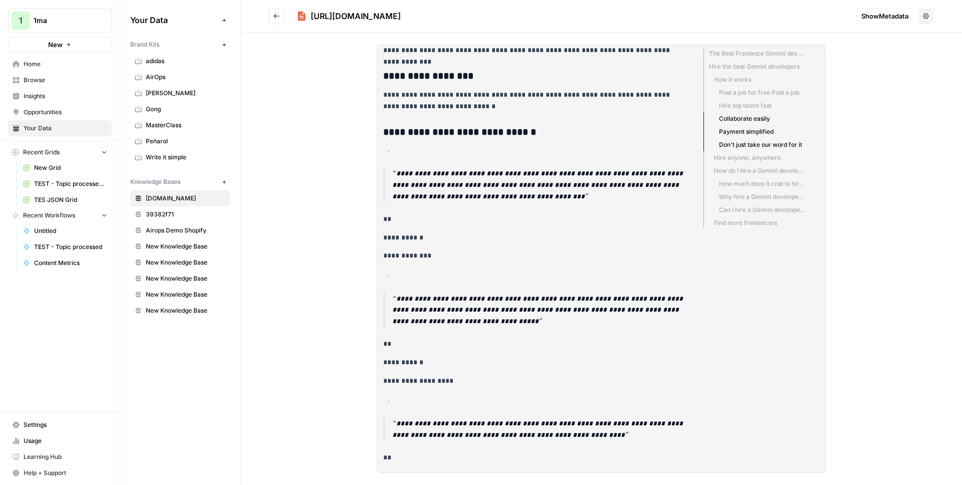
click at [744, 137] on li "Payment simplified" at bounding box center [754, 131] width 102 height 13
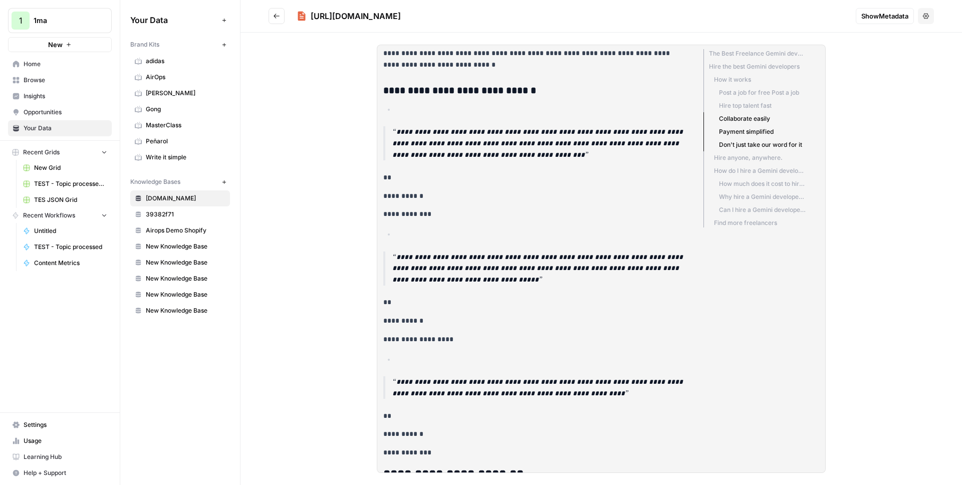
scroll to position [13876, 0]
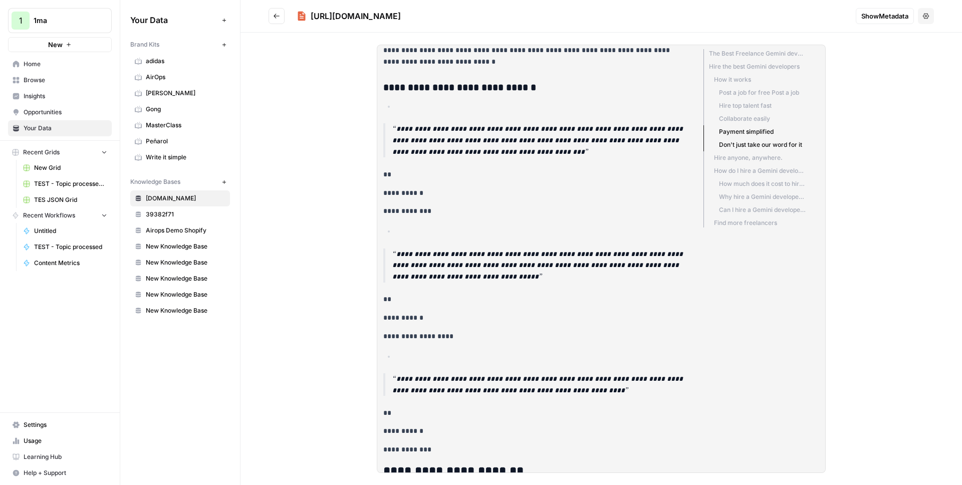
click at [736, 67] on li "Hire the best Gemini developers" at bounding box center [754, 66] width 102 height 13
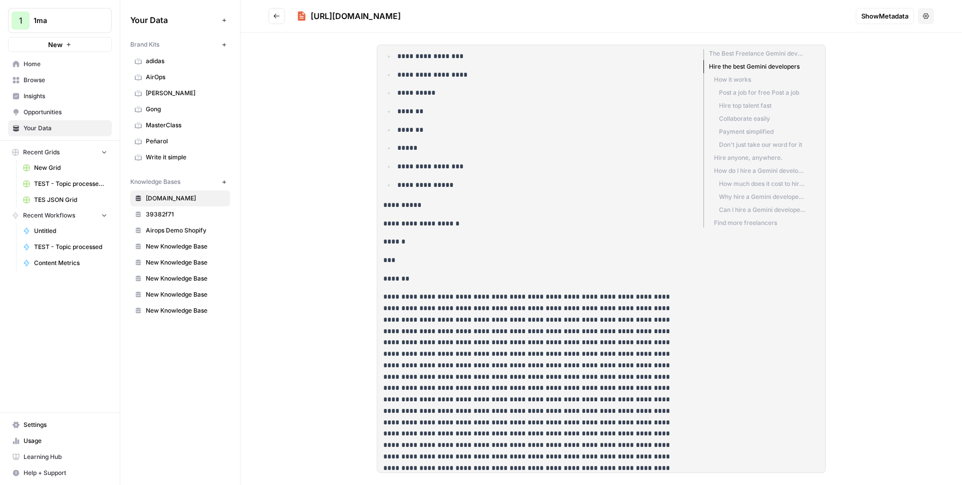
click at [747, 201] on li "Why hire a Gemini developer on Upwork?" at bounding box center [754, 196] width 102 height 13
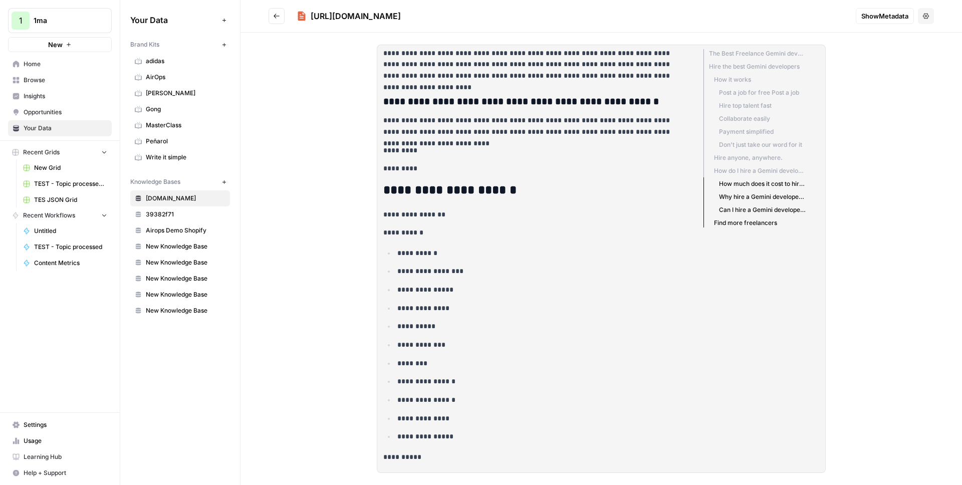
scroll to position [14597, 0]
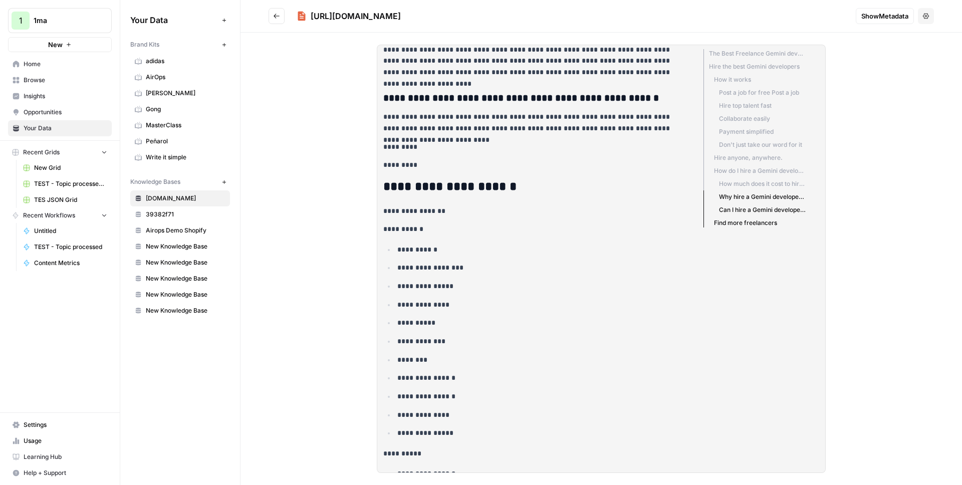
click at [280, 15] on button "Go back" at bounding box center [277, 16] width 16 height 16
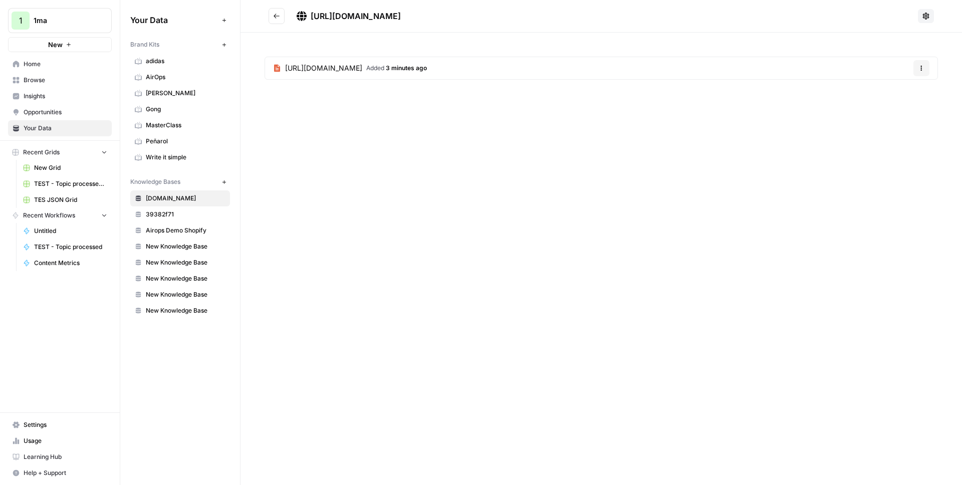
click at [281, 21] on button "Go back" at bounding box center [277, 16] width 16 height 16
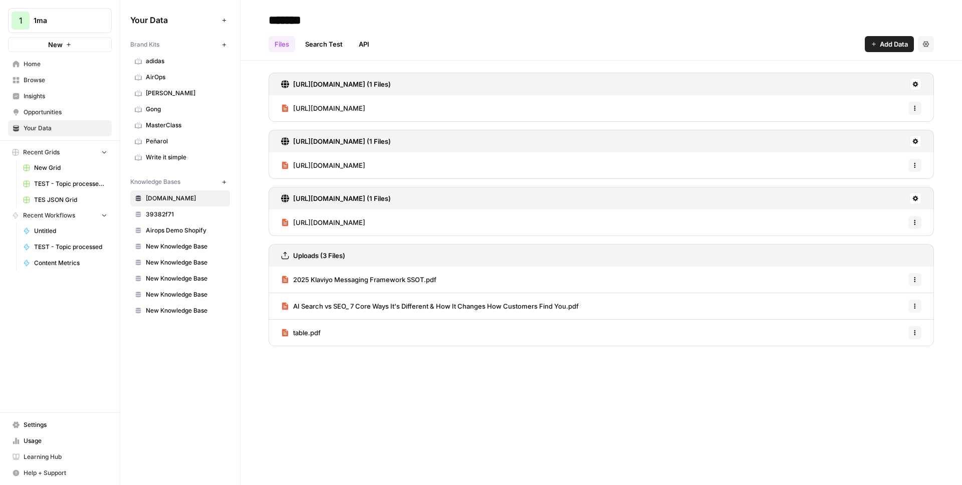
click at [868, 49] on button "Add Data" at bounding box center [889, 44] width 49 height 16
click at [839, 119] on span "Import File from Google Drive" at bounding box center [855, 117] width 91 height 10
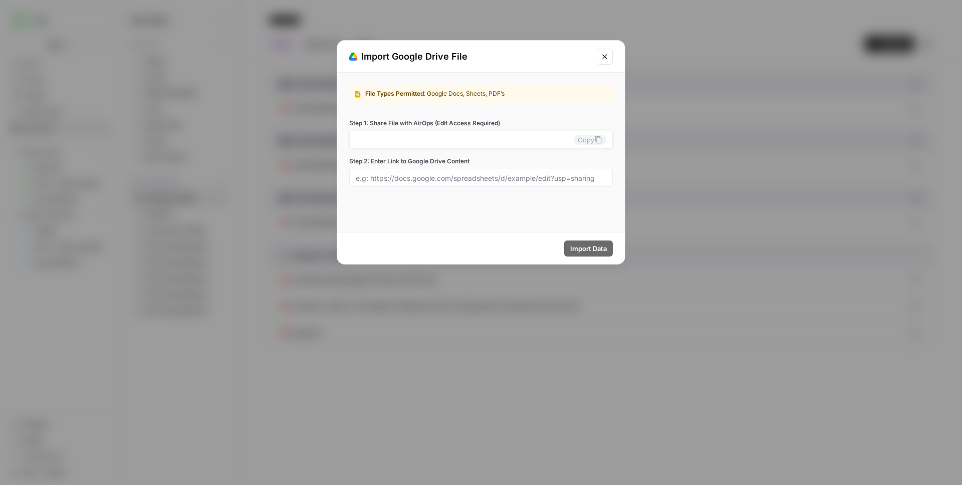
click at [406, 140] on input "Step 1: Share File with AirOps (Edit Access Required)" at bounding box center [465, 139] width 218 height 9
click at [424, 142] on input "Step 1: Share File with AirOps (Edit Access Required)" at bounding box center [465, 139] width 218 height 9
drag, startPoint x: 522, startPoint y: 92, endPoint x: 363, endPoint y: 95, distance: 159.3
click at [363, 95] on div "File Types Permitted : Google Docs, Sheets, PDF’s" at bounding box center [481, 94] width 264 height 18
click at [464, 138] on input "Step 1: Share File with AirOps (Edit Access Required)" at bounding box center [465, 139] width 218 height 9
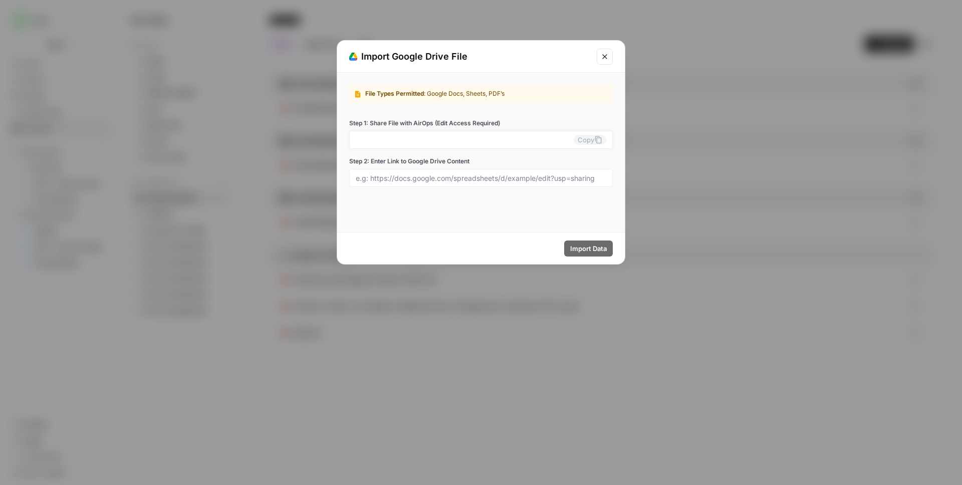
click at [466, 141] on input "Step 1: Share File with AirOps (Edit Access Required)" at bounding box center [465, 139] width 218 height 9
drag, startPoint x: 516, startPoint y: 120, endPoint x: 349, endPoint y: 125, distance: 166.9
click at [349, 125] on label "Step 1: Share File with AirOps (Edit Access Required)" at bounding box center [481, 123] width 264 height 9
drag, startPoint x: 446, startPoint y: 161, endPoint x: 348, endPoint y: 163, distance: 98.2
click at [348, 163] on div "File Types Permitted : Google Docs, Sheets, PDF’s Step 1: Share File with AirOp…" at bounding box center [481, 136] width 288 height 126
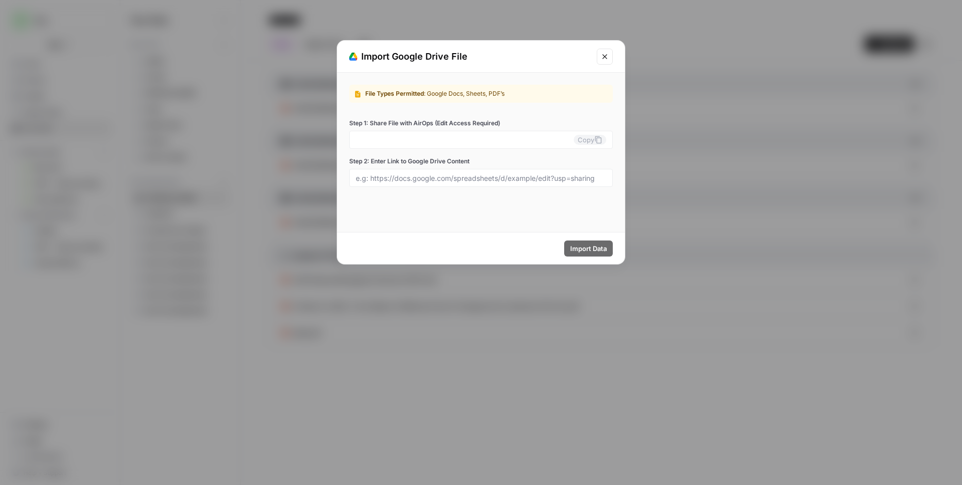
drag, startPoint x: 504, startPoint y: 124, endPoint x: 344, endPoint y: 122, distance: 160.3
click at [344, 122] on div "File Types Permitted : Google Docs, Sheets, PDF’s Step 1: Share File with AirOp…" at bounding box center [481, 136] width 288 height 126
click at [593, 57] on div "Import Google Drive File" at bounding box center [481, 57] width 288 height 32
click at [605, 57] on icon "Close modal" at bounding box center [604, 56] width 5 height 5
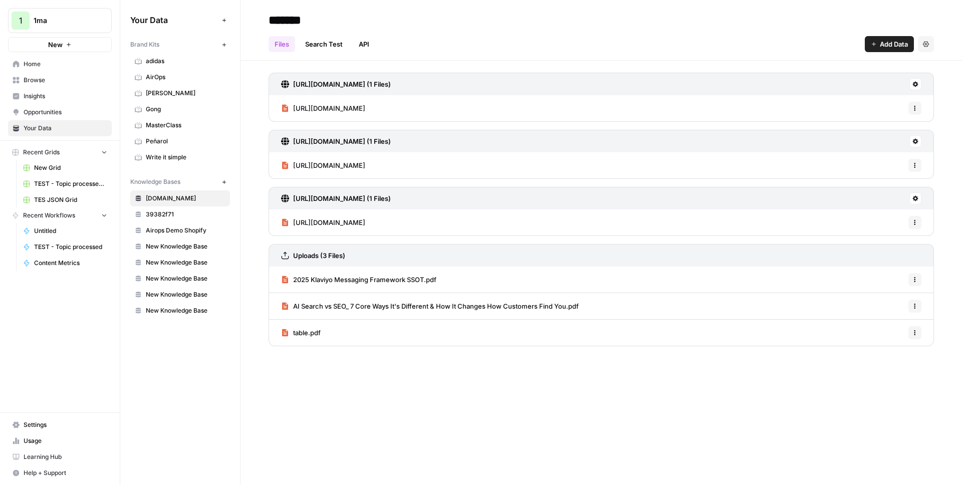
click at [66, 76] on span "Browse" at bounding box center [66, 80] width 84 height 9
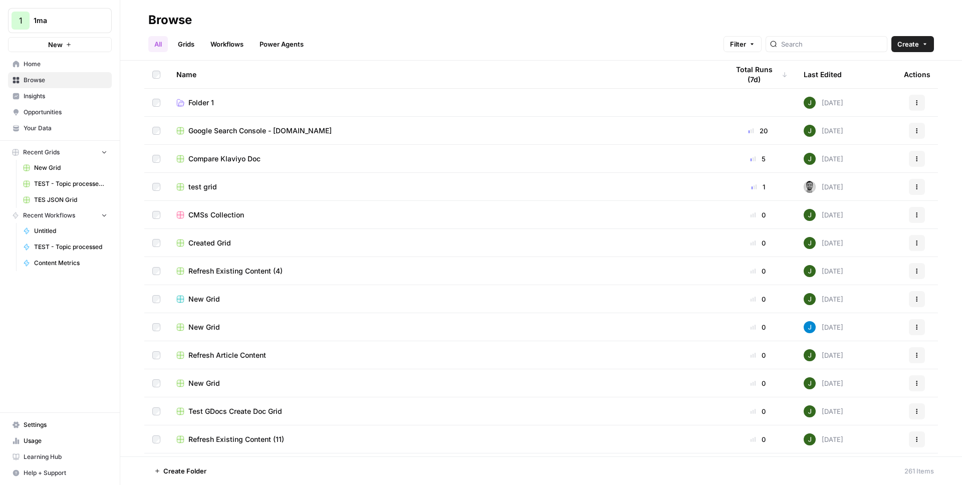
click at [223, 43] on link "Workflows" at bounding box center [226, 44] width 45 height 16
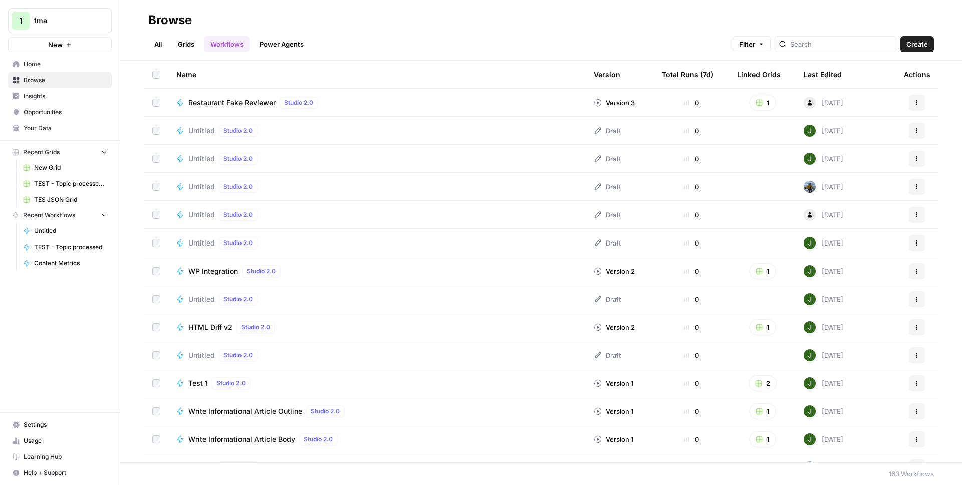
click at [207, 130] on span "Untitled" at bounding box center [201, 131] width 27 height 10
click at [907, 42] on span "Create" at bounding box center [917, 44] width 22 height 10
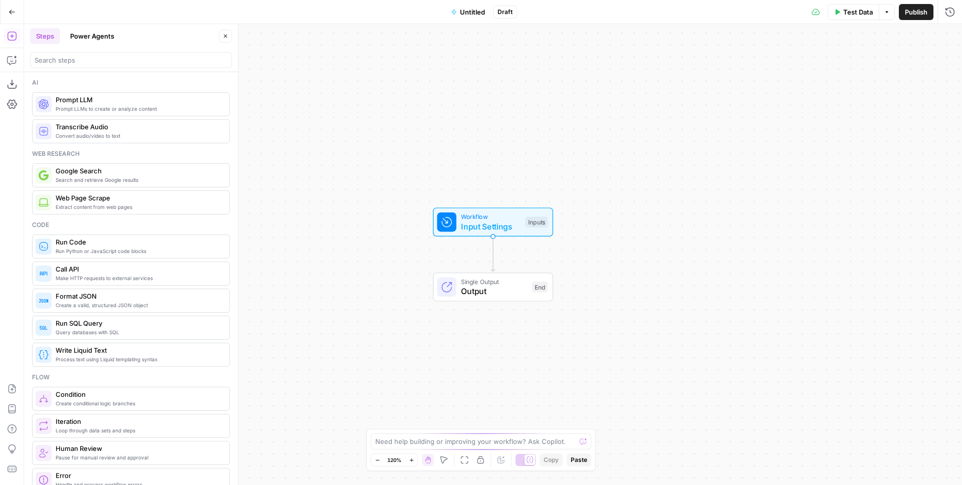
click at [483, 221] on span "Input Settings" at bounding box center [491, 226] width 60 height 12
click at [642, 42] on div "Step Name Close" at bounding box center [768, 36] width 376 height 13
click at [646, 63] on button "Add Field" at bounding box center [759, 68] width 355 height 16
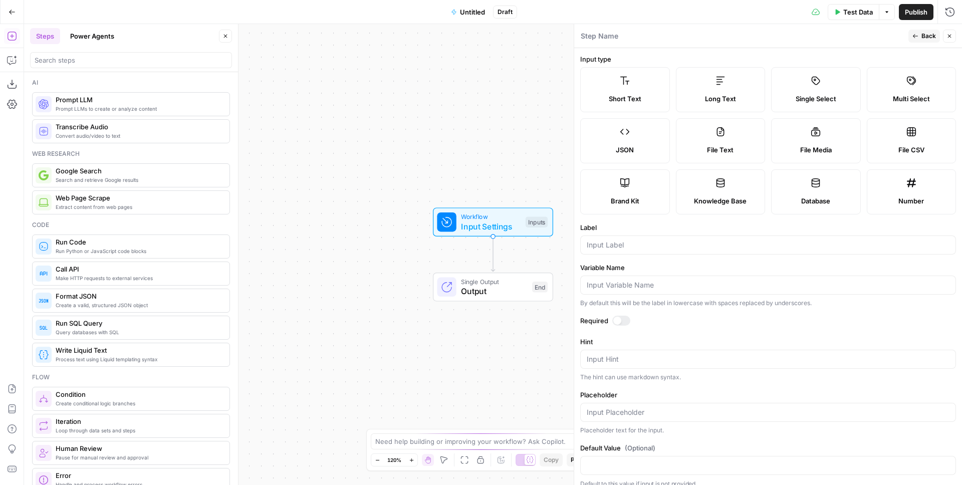
click at [695, 197] on span "Knowledge Base" at bounding box center [720, 201] width 53 height 10
click at [627, 247] on input "Label" at bounding box center [768, 245] width 363 height 10
type input "kb"
click at [627, 328] on div "Required" at bounding box center [768, 322] width 376 height 13
click at [626, 323] on div at bounding box center [621, 321] width 18 height 10
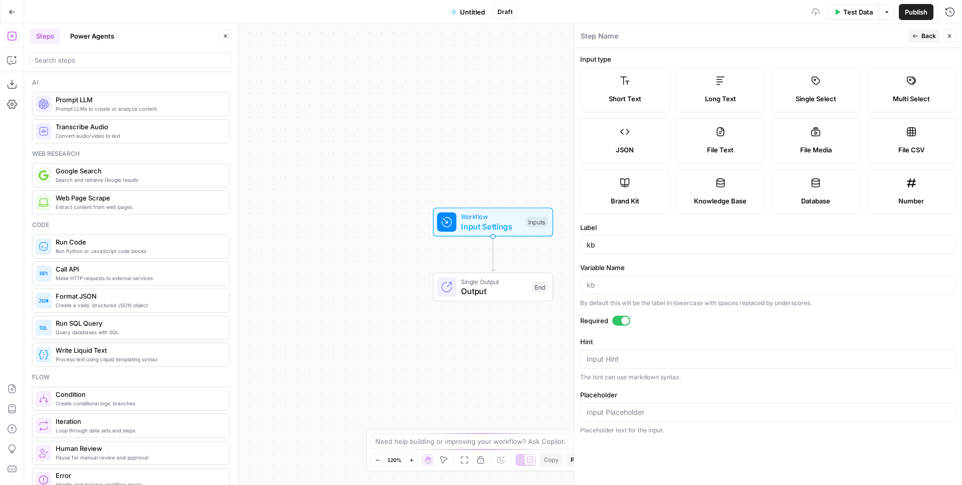
click at [849, 11] on span "Test Data" at bounding box center [858, 12] width 30 height 10
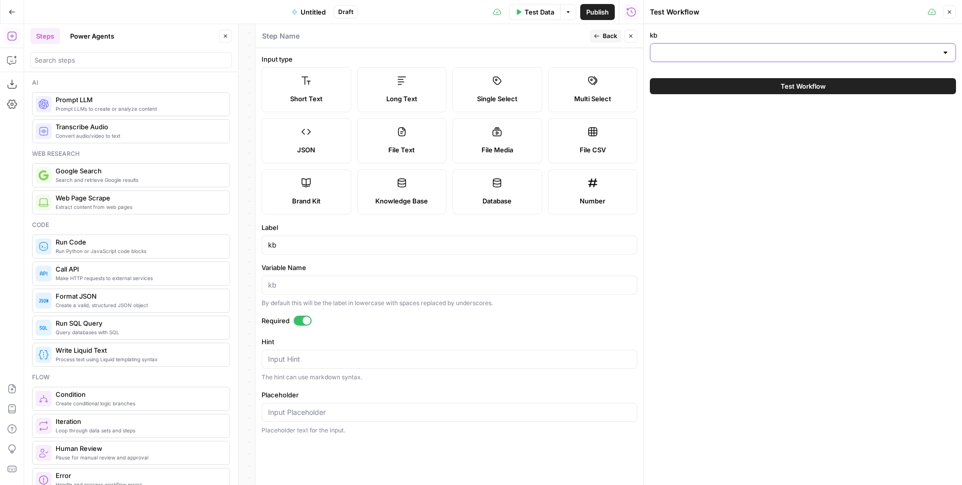
click at [690, 49] on input "kb" at bounding box center [796, 53] width 281 height 10
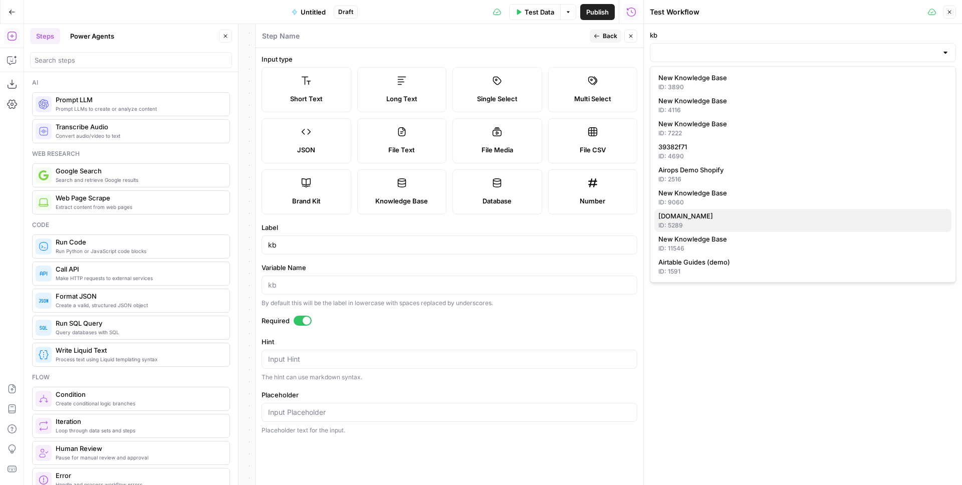
click at [689, 217] on span "1ma.dev" at bounding box center [800, 216] width 285 height 10
type input "1ma.dev"
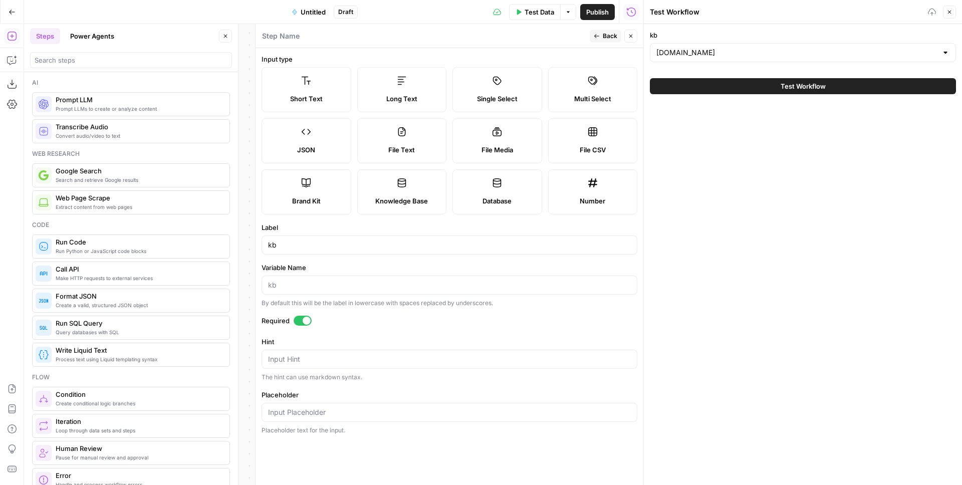
click at [746, 82] on button "Test Workflow" at bounding box center [803, 86] width 306 height 16
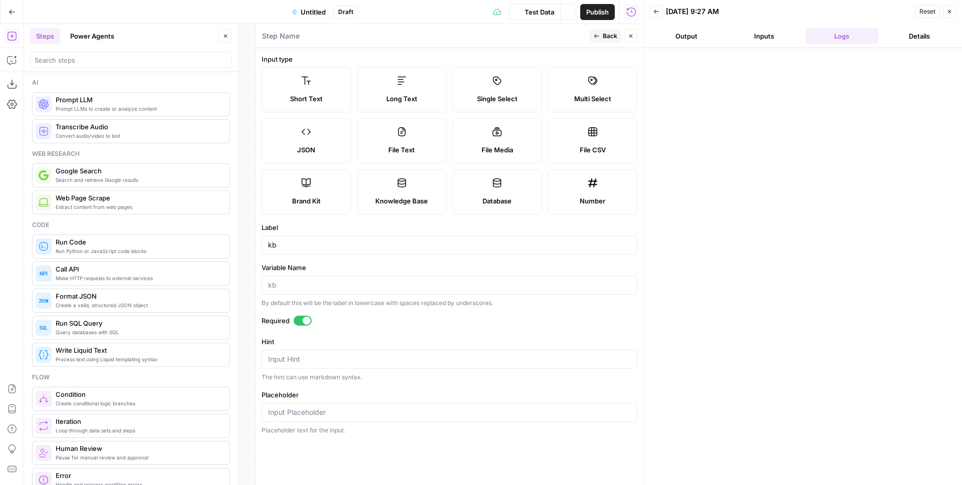
click at [951, 14] on icon "button" at bounding box center [949, 12] width 6 height 6
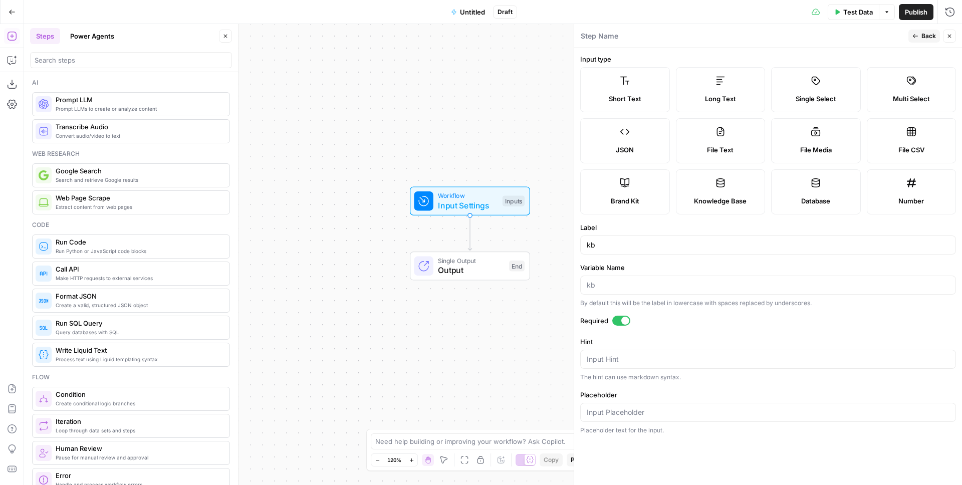
drag, startPoint x: 449, startPoint y: 144, endPoint x: 239, endPoint y: 92, distance: 216.4
click at [303, 83] on div "Workflow Input Settings Inputs Single Output Output End" at bounding box center [493, 254] width 938 height 461
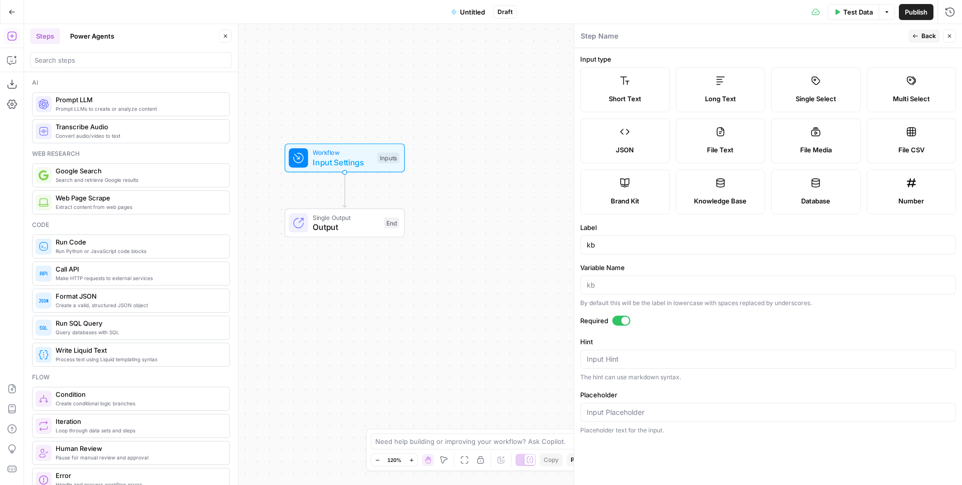
click at [105, 76] on div "Ai Prompt LLMs to create or analyze content Prompt LLM Convert audio/video to t…" at bounding box center [131, 278] width 214 height 413
click at [106, 60] on input "search" at bounding box center [131, 60] width 193 height 10
click at [179, 102] on span "Prompt LLM" at bounding box center [139, 100] width 166 height 10
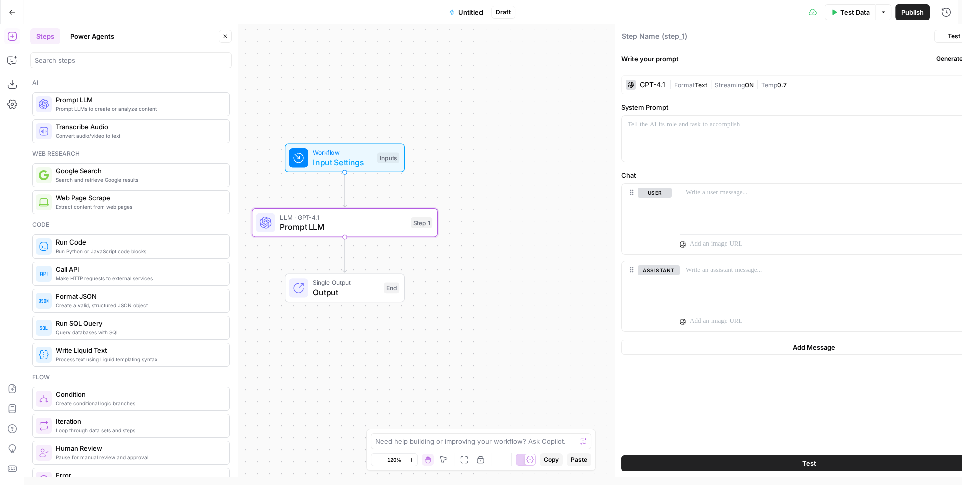
type textarea "Prompt LLM"
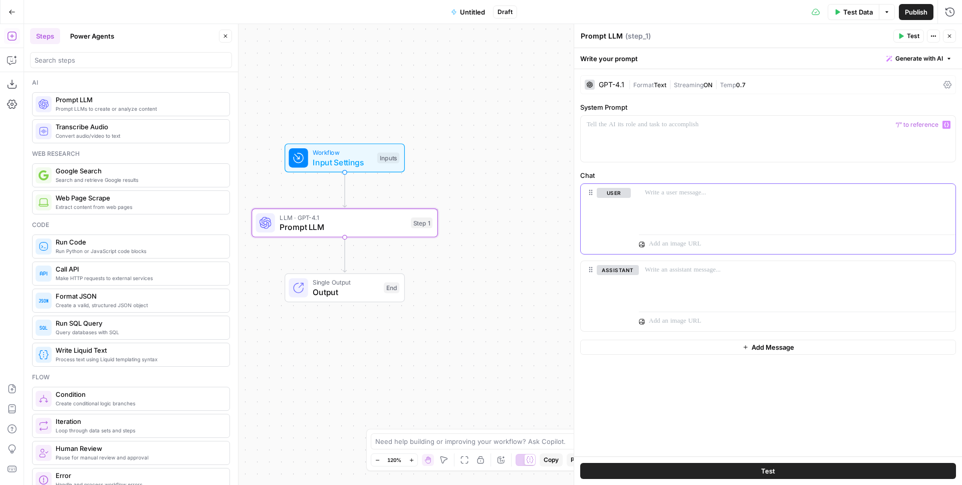
click at [662, 200] on div at bounding box center [797, 207] width 317 height 46
click at [86, 57] on input "search" at bounding box center [131, 60] width 193 height 10
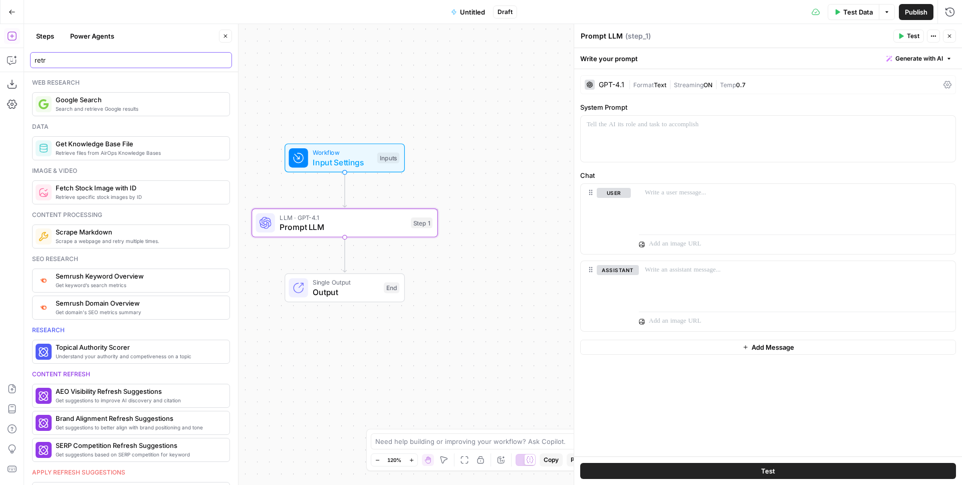
type input "retr"
click at [129, 152] on span "Retrieve files from AirOps Knowledge Bases" at bounding box center [139, 153] width 166 height 8
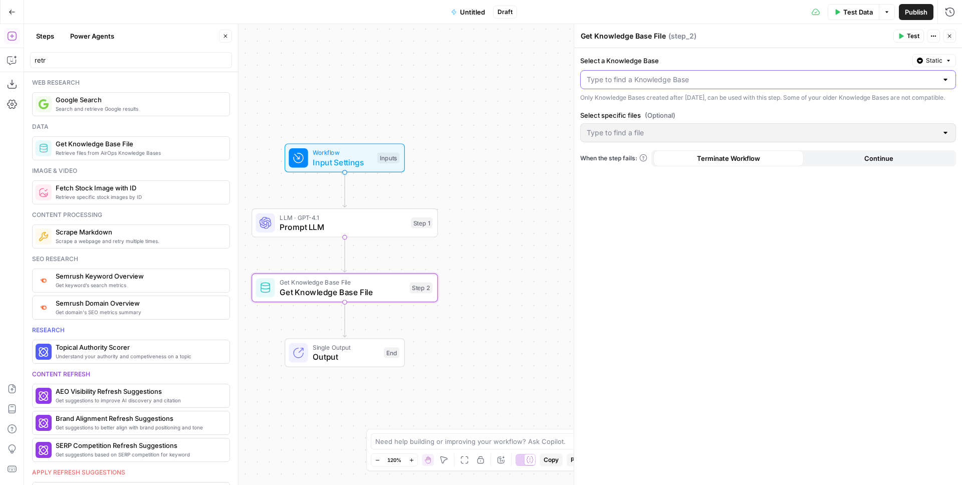
click at [685, 79] on input "Select a Knowledge Base" at bounding box center [762, 80] width 351 height 10
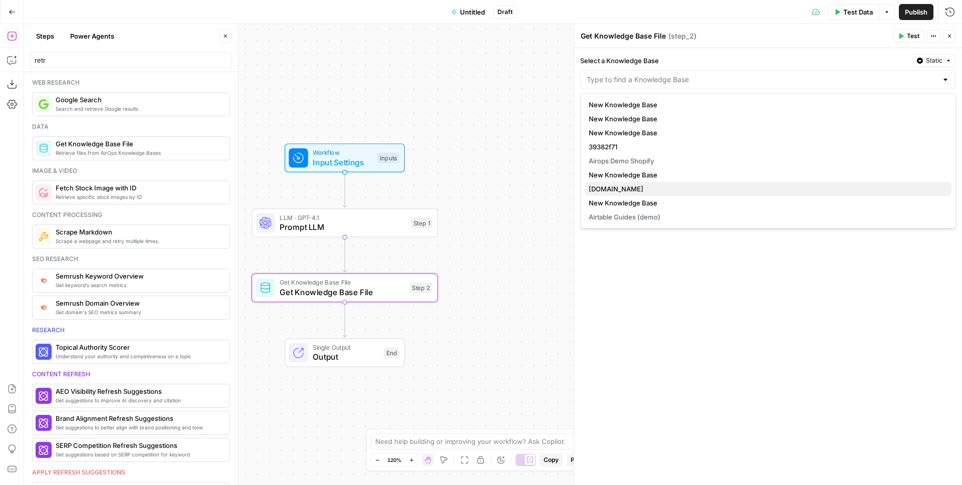
click at [628, 193] on span "1ma.dev" at bounding box center [766, 189] width 355 height 10
type input "1ma.dev"
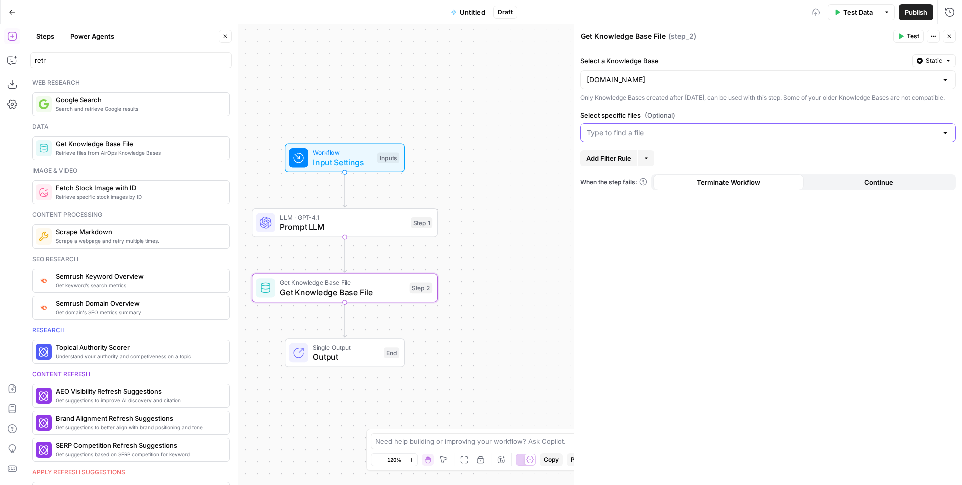
click at [639, 138] on input "Select specific files (Optional)" at bounding box center [762, 133] width 351 height 10
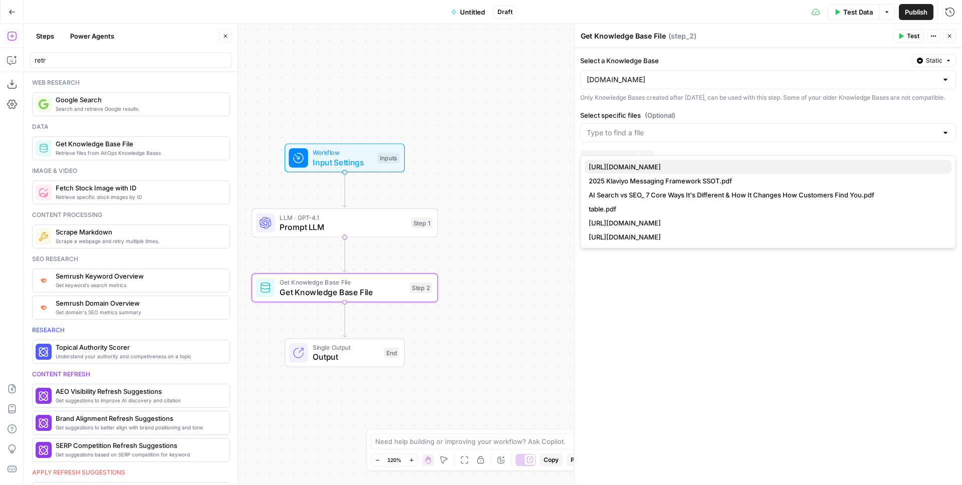
click at [676, 169] on span "https://www.upwork.com/hire/gemini-developers/" at bounding box center [766, 167] width 355 height 10
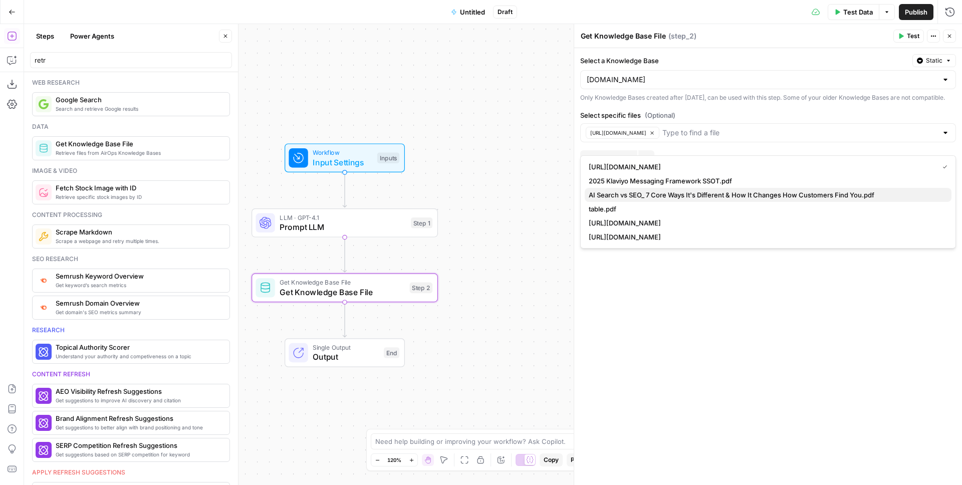
click at [735, 192] on span "AI Search vs SEO_ 7 Core Ways It's Different & How It Changes How Customers Fin…" at bounding box center [766, 195] width 355 height 10
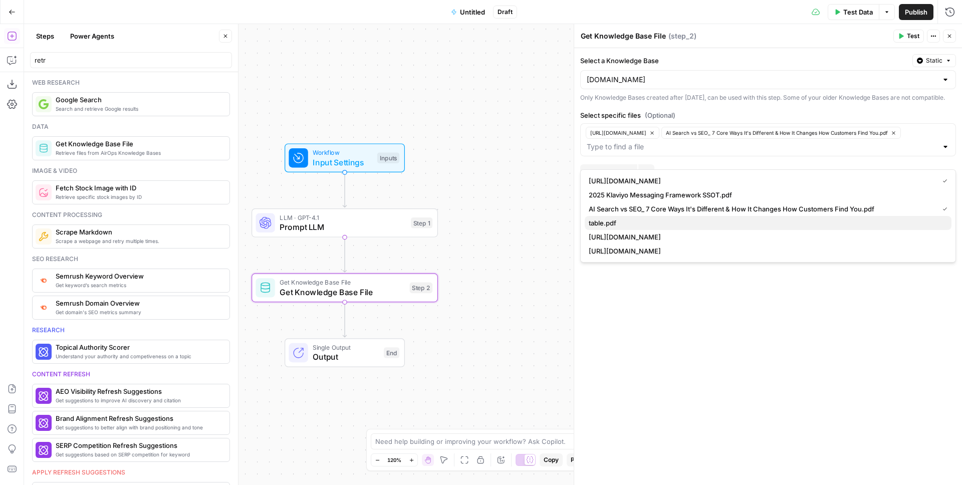
click at [704, 224] on span "table.pdf" at bounding box center [766, 223] width 355 height 10
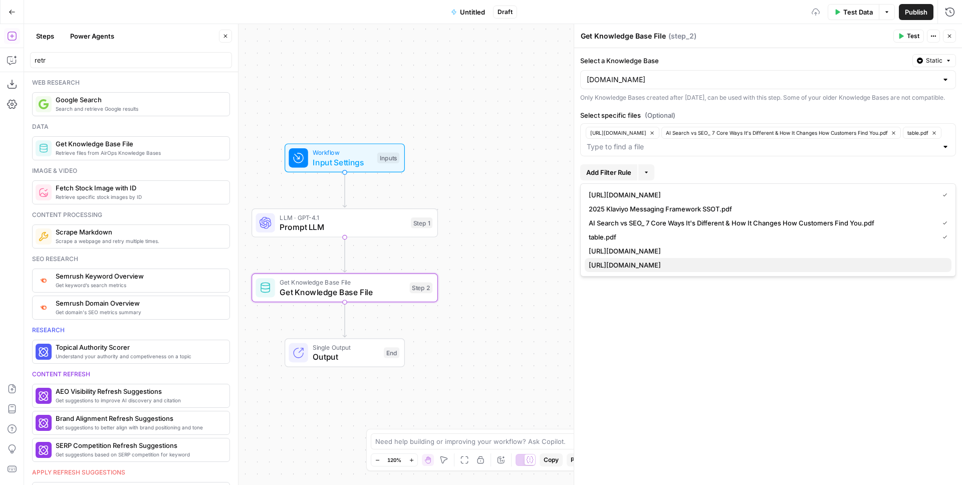
click at [733, 265] on span "https://1ma.dev/general/2024/03/03/about-side-projects" at bounding box center [766, 265] width 355 height 10
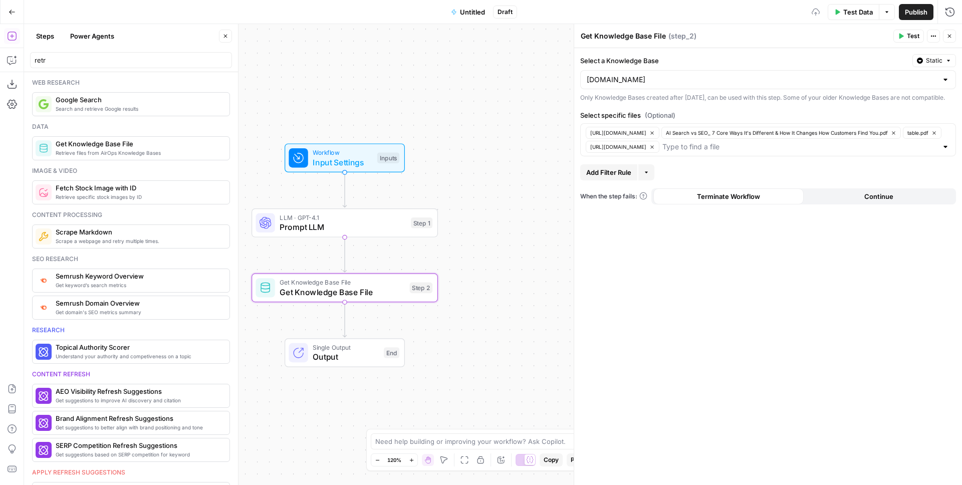
click at [721, 323] on div "Select a Knowledge Base Static 1ma.dev Only Knowledge Bases created after June …" at bounding box center [768, 266] width 388 height 437
click at [908, 36] on span "Test" at bounding box center [913, 36] width 13 height 9
click at [326, 202] on div at bounding box center [328, 200] width 6 height 6
click at [905, 38] on button "Test" at bounding box center [908, 36] width 31 height 13
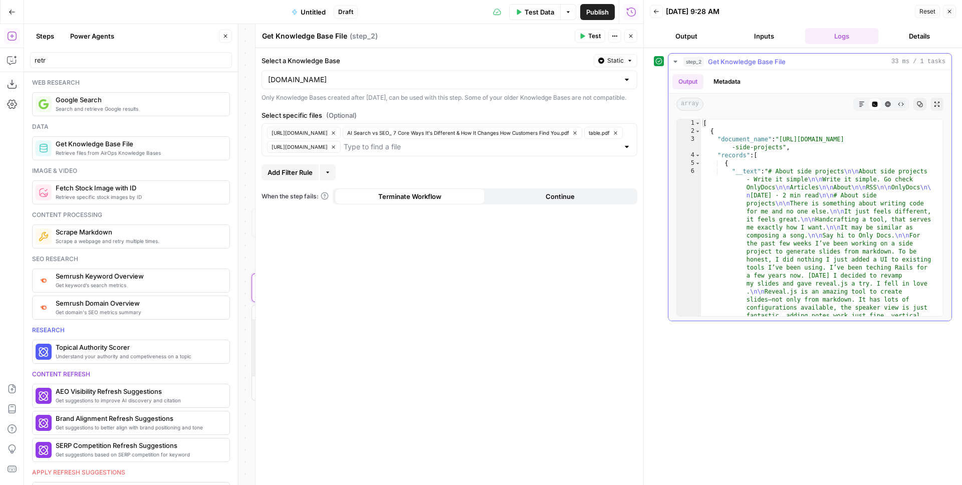
click at [774, 199] on div "[ { "document_name" : "https://1ma.dev/general/2024/03/03/about -side-projects"…" at bounding box center [818, 406] width 234 height 574
click at [766, 143] on div "[ { "document_name" : "https://1ma.dev/general/2024/03/03/about -side-projects"…" at bounding box center [818, 406] width 234 height 574
type textarea "**********"
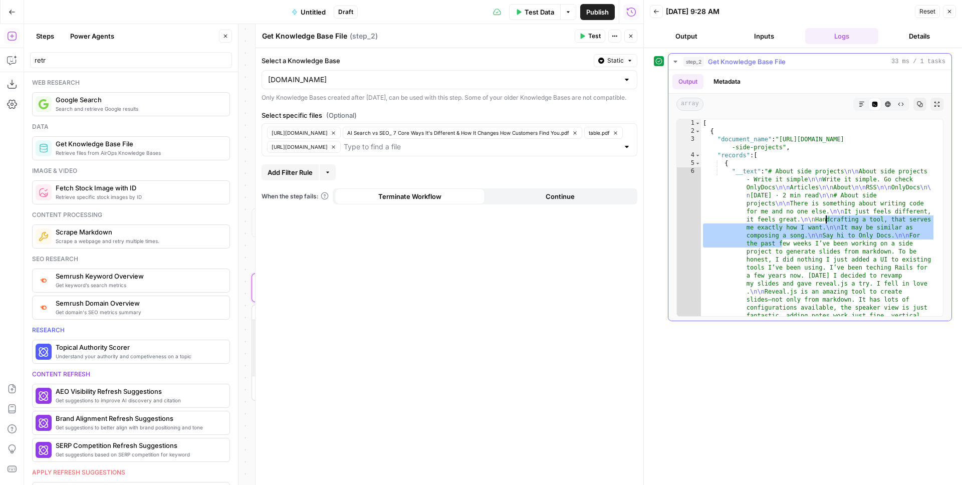
drag, startPoint x: 785, startPoint y: 224, endPoint x: 807, endPoint y: 168, distance: 60.6
click at [827, 212] on div "[ { "document_name" : "https://1ma.dev/general/2024/03/03/about -side-projects"…" at bounding box center [818, 406] width 234 height 574
click at [758, 176] on div "[ { "document_name" : "https://1ma.dev/general/2024/03/03/about -side-projects"…" at bounding box center [818, 406] width 234 height 574
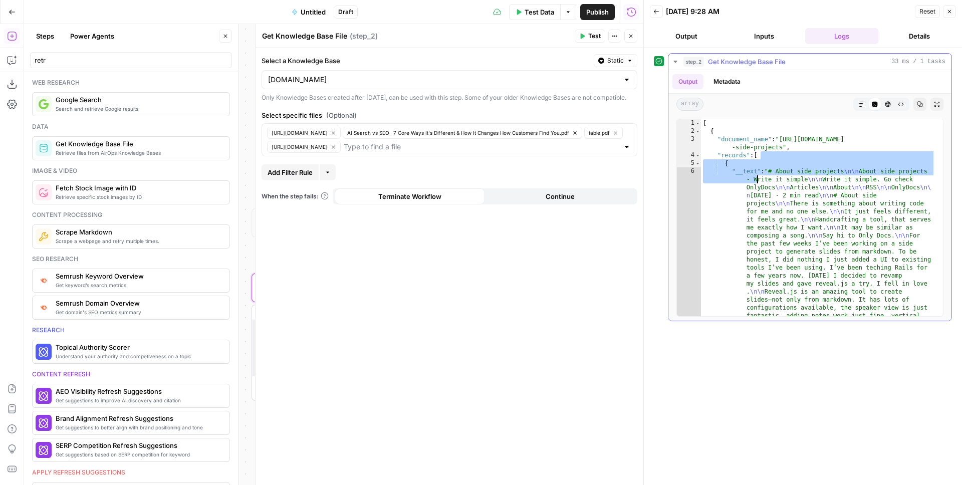
type textarea "**********"
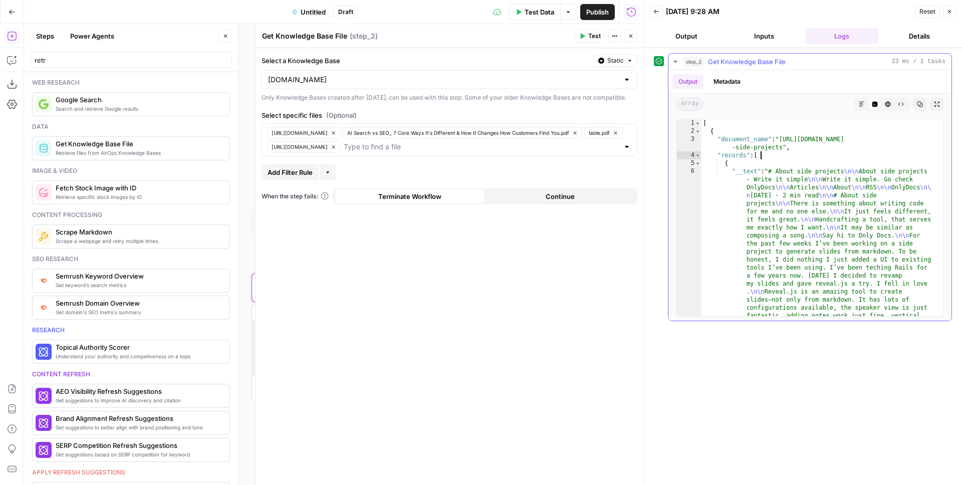
click at [761, 156] on div "[ { "document_name" : "https://1ma.dev/general/2024/03/03/about -side-projects"…" at bounding box center [818, 406] width 234 height 574
click at [628, 35] on icon "button" at bounding box center [631, 36] width 6 height 6
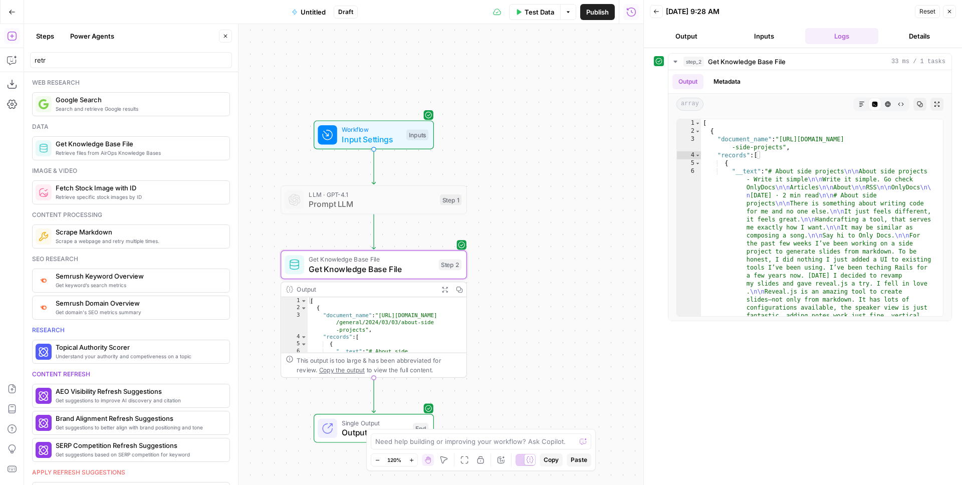
drag, startPoint x: 510, startPoint y: 149, endPoint x: 537, endPoint y: 128, distance: 33.6
click at [537, 128] on div "Workflow Input Settings Inputs LLM · GPT-4.1 Prompt LLM Step 1 Get Knowledge Ba…" at bounding box center [333, 254] width 619 height 461
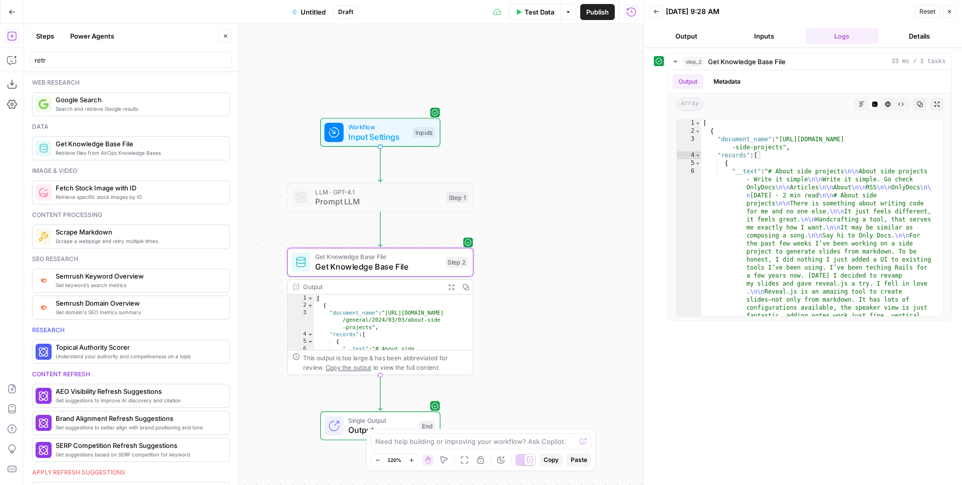
drag, startPoint x: 536, startPoint y: 130, endPoint x: 542, endPoint y: 128, distance: 7.0
click at [542, 128] on div "Workflow Input Settings Inputs LLM · GPT-4.1 Prompt LLM Step 1 Get Knowledge Ba…" at bounding box center [333, 254] width 619 height 461
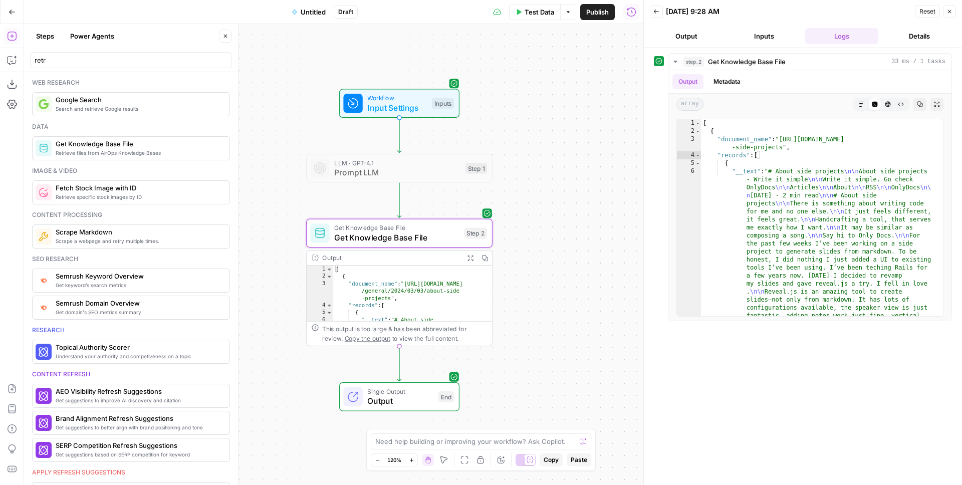
drag, startPoint x: 553, startPoint y: 152, endPoint x: 567, endPoint y: 129, distance: 26.6
click at [567, 129] on div "Workflow Input Settings Inputs LLM · GPT-4.1 Prompt LLM Step 1 Get Knowledge Ba…" at bounding box center [333, 254] width 619 height 461
click at [567, 138] on div "Workflow Input Settings Inputs LLM · GPT-4.1 Prompt LLM Step 1 Get Knowledge Ba…" at bounding box center [333, 254] width 619 height 461
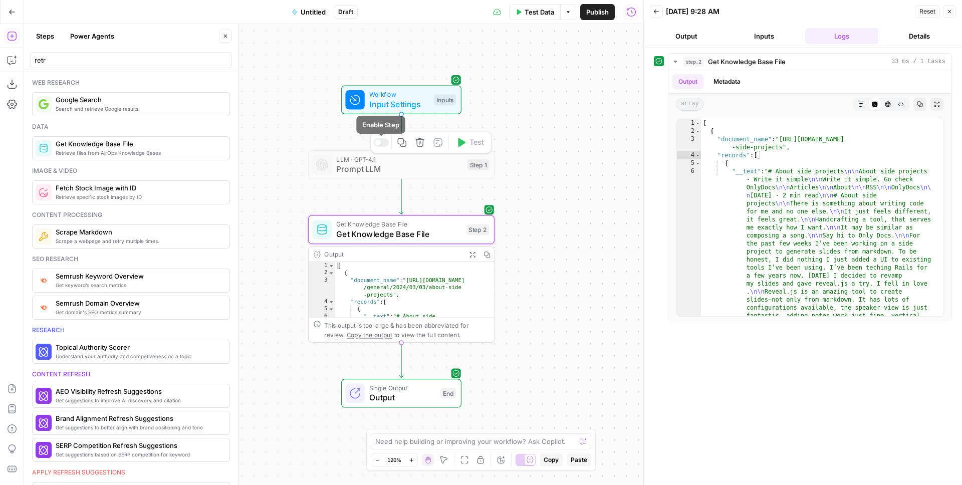
click at [379, 144] on div at bounding box center [381, 142] width 15 height 9
click at [393, 159] on span "LLM · GPT-4.1" at bounding box center [399, 159] width 126 height 10
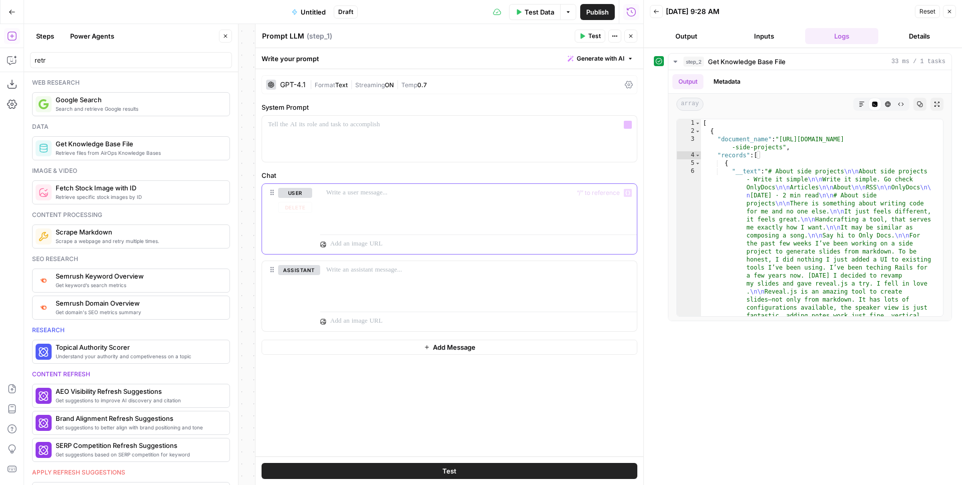
click at [389, 192] on p at bounding box center [478, 193] width 305 height 10
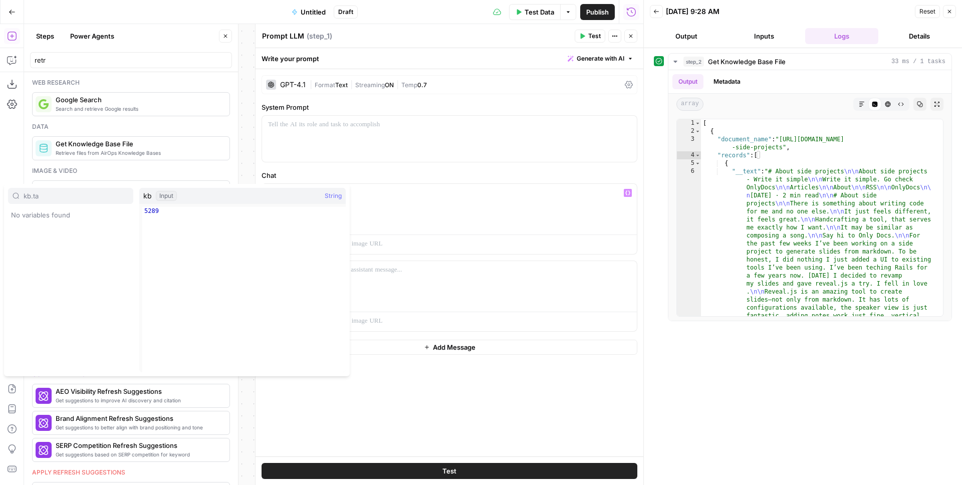
type input "kb.ta"
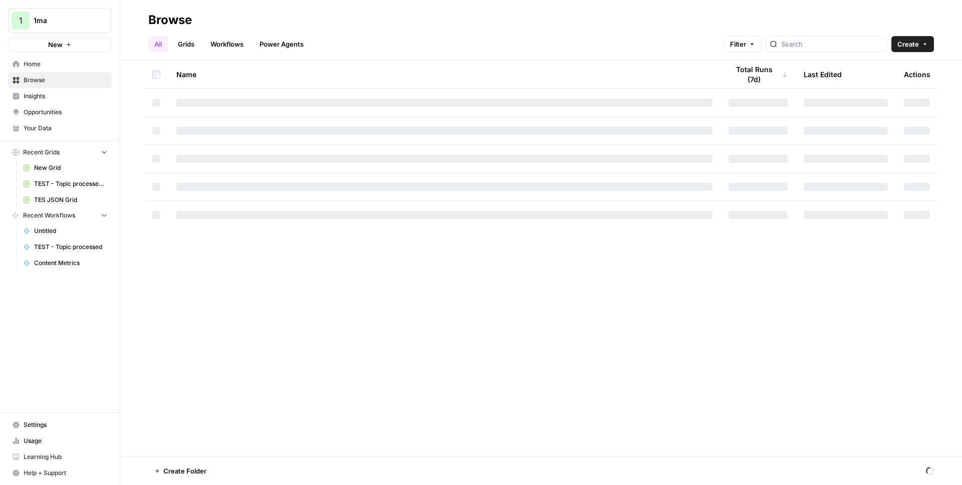
click at [229, 40] on link "Workflows" at bounding box center [226, 44] width 45 height 16
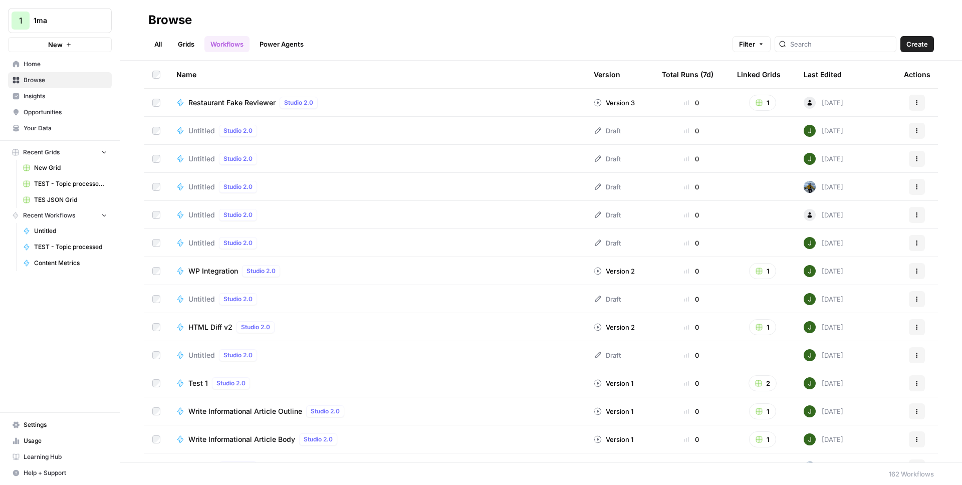
click at [919, 42] on span "Create" at bounding box center [917, 44] width 22 height 10
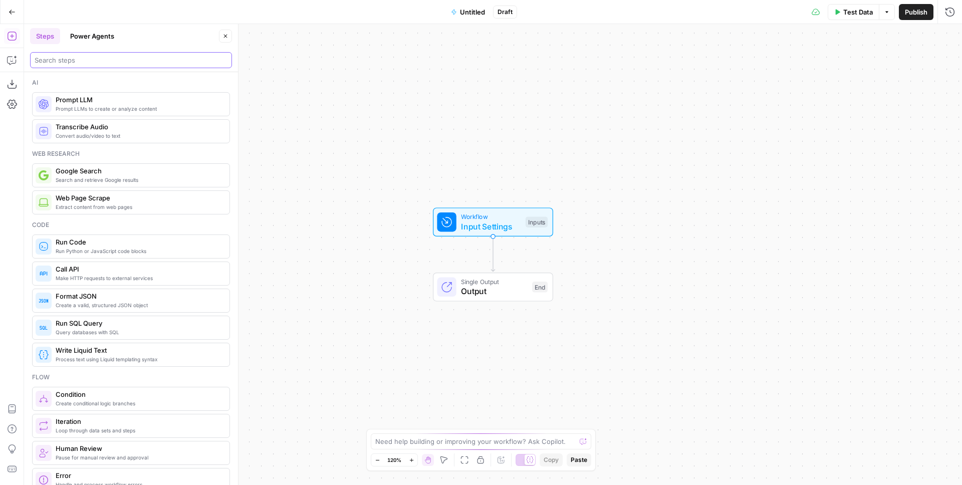
click at [76, 62] on input "search" at bounding box center [131, 60] width 193 height 10
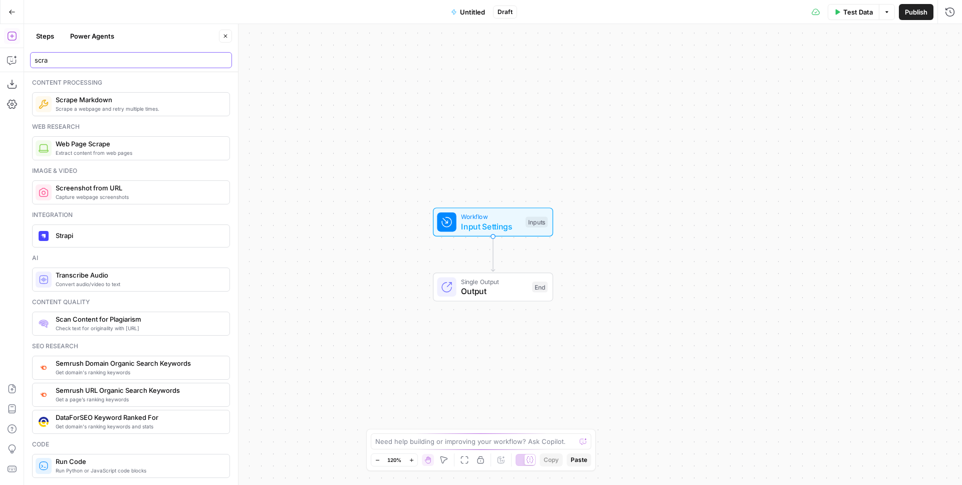
type input "scra"
click at [114, 144] on span "Web Page Scrape" at bounding box center [139, 144] width 166 height 10
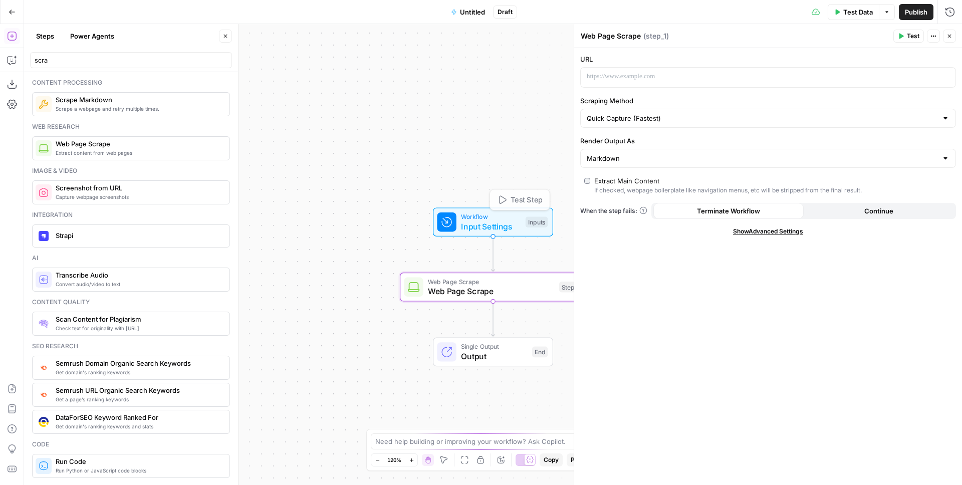
click at [652, 64] on label "URL" at bounding box center [768, 59] width 376 height 10
click at [652, 72] on p at bounding box center [760, 77] width 347 height 10
click at [660, 117] on input "Scraping Method" at bounding box center [762, 118] width 351 height 10
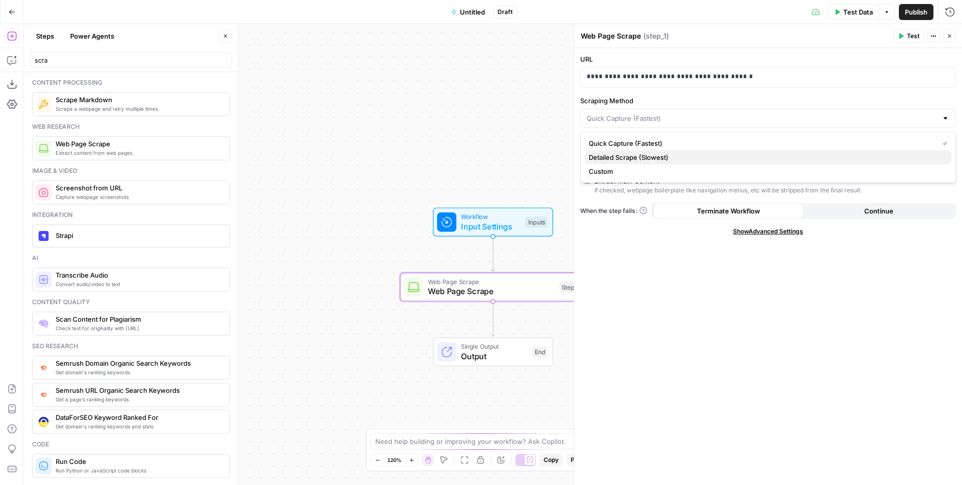
click at [625, 157] on span "Detailed Scrape (Slowest)" at bounding box center [766, 157] width 355 height 10
type input "Detailed Scrape (Slowest)"
click at [906, 40] on button "Test" at bounding box center [908, 36] width 31 height 13
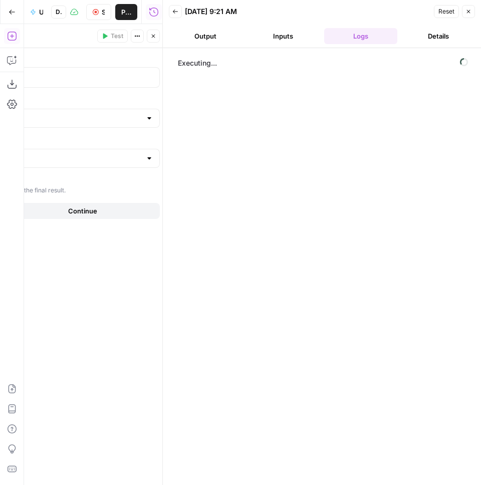
click at [155, 36] on icon "button" at bounding box center [153, 36] width 6 height 6
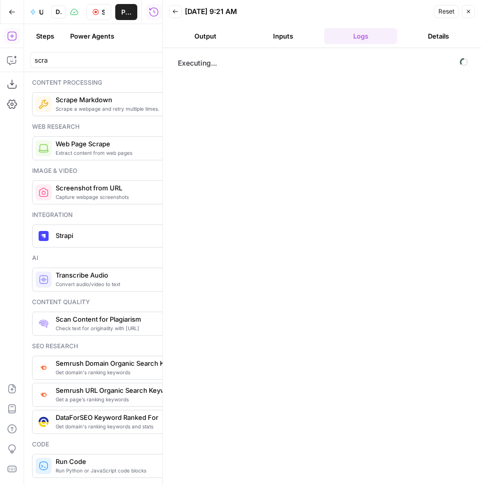
click at [151, 39] on div "Steps Power Agents" at bounding box center [123, 36] width 186 height 16
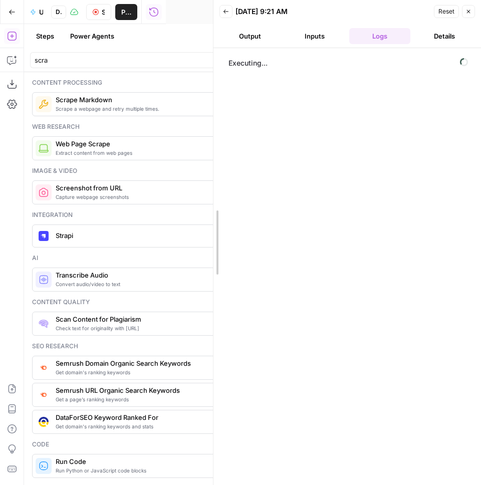
drag, startPoint x: 163, startPoint y: 40, endPoint x: 217, endPoint y: 40, distance: 54.1
click at [199, 39] on div "Steps Power Agents" at bounding box center [123, 36] width 186 height 16
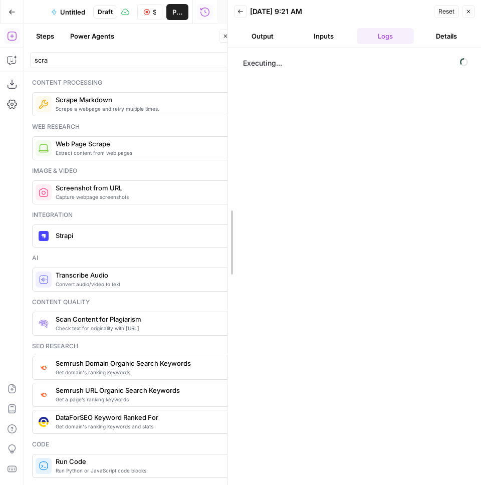
drag, startPoint x: 217, startPoint y: 44, endPoint x: 314, endPoint y: 42, distance: 96.7
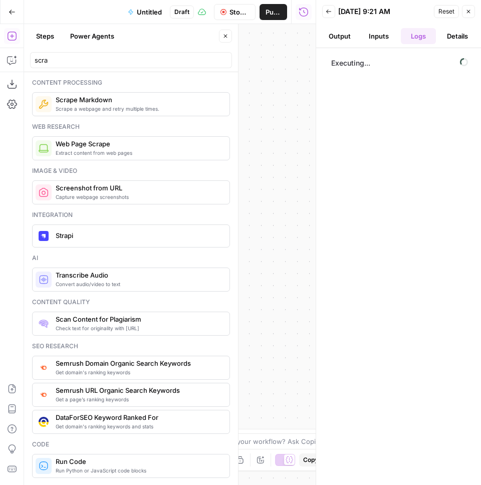
click at [225, 37] on icon "button" at bounding box center [225, 36] width 6 height 6
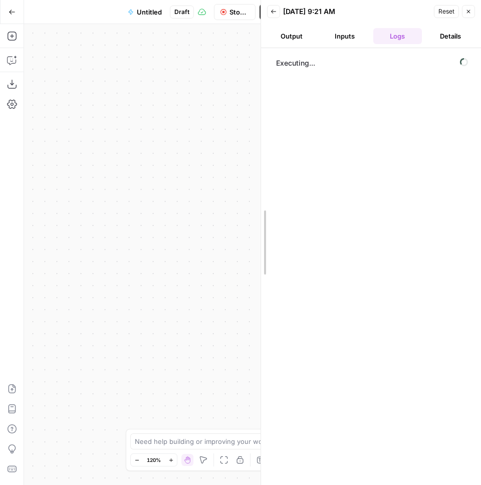
drag, startPoint x: 317, startPoint y: 57, endPoint x: 208, endPoint y: 66, distance: 109.1
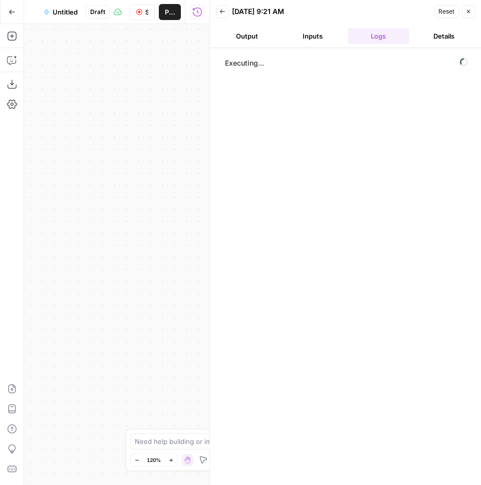
drag, startPoint x: 157, startPoint y: 369, endPoint x: 123, endPoint y: 353, distance: 37.0
click at [123, 353] on div "Workflow Input Settings Inputs Web Page Scrape Web Page Scrape Step 1 Single Ou…" at bounding box center [116, 254] width 185 height 461
click at [227, 458] on icon "button" at bounding box center [224, 460] width 8 height 8
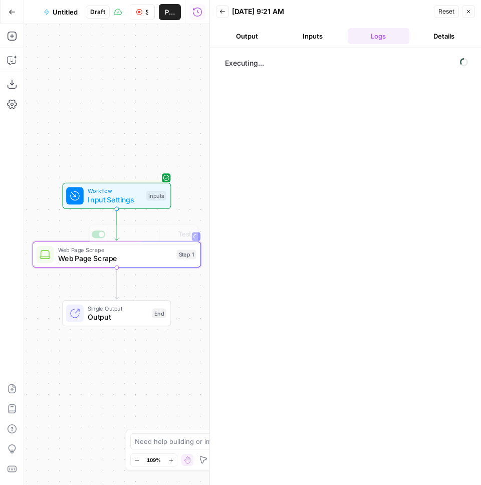
click at [288, 138] on div "Executing..." at bounding box center [345, 266] width 251 height 427
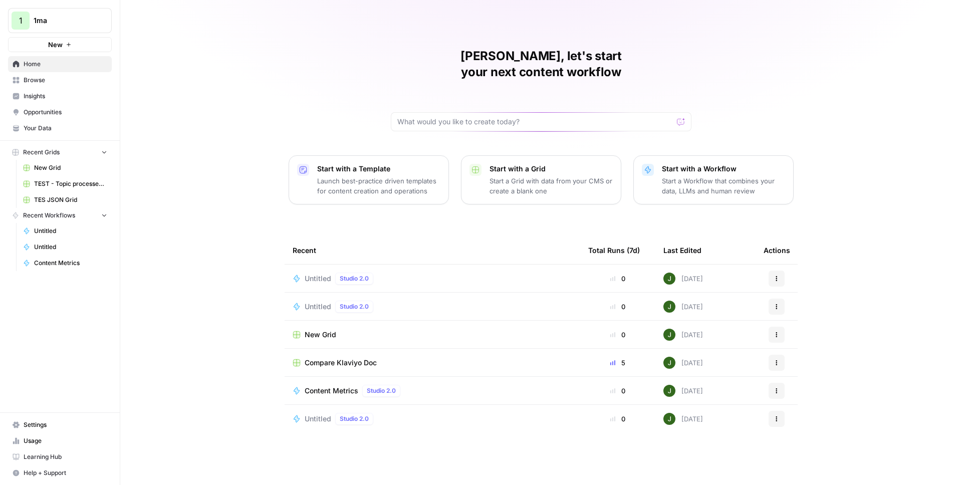
click at [26, 29] on div "1" at bounding box center [21, 21] width 18 height 18
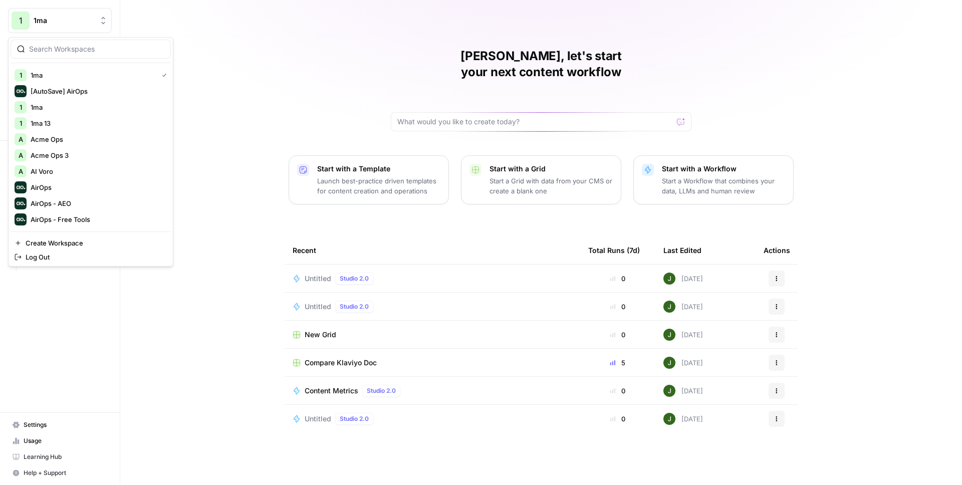
click at [254, 91] on div "[PERSON_NAME], let's start your next content workflow Start with a Template Lau…" at bounding box center [541, 242] width 842 height 485
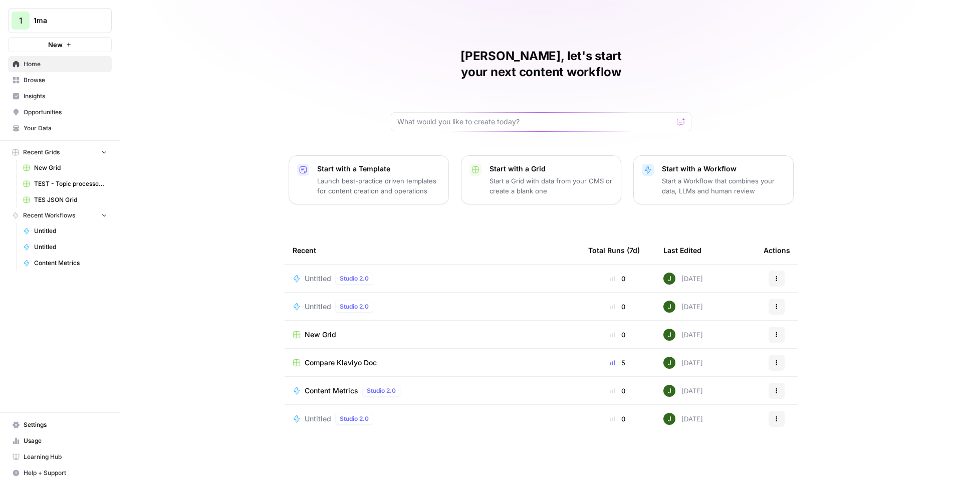
click at [335, 352] on td "Compare Klaviyo Doc" at bounding box center [433, 363] width 296 height 28
click at [335, 358] on span "Compare Klaviyo Doc" at bounding box center [341, 363] width 72 height 10
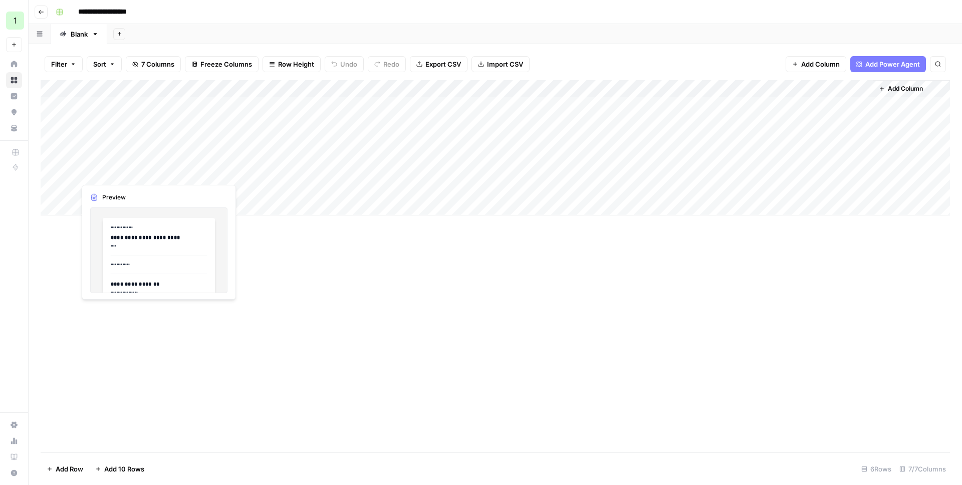
click at [272, 173] on div "Add Column" at bounding box center [495, 147] width 909 height 135
click at [285, 171] on div "Add Column" at bounding box center [495, 147] width 909 height 135
click at [285, 171] on div at bounding box center [190, 173] width 230 height 19
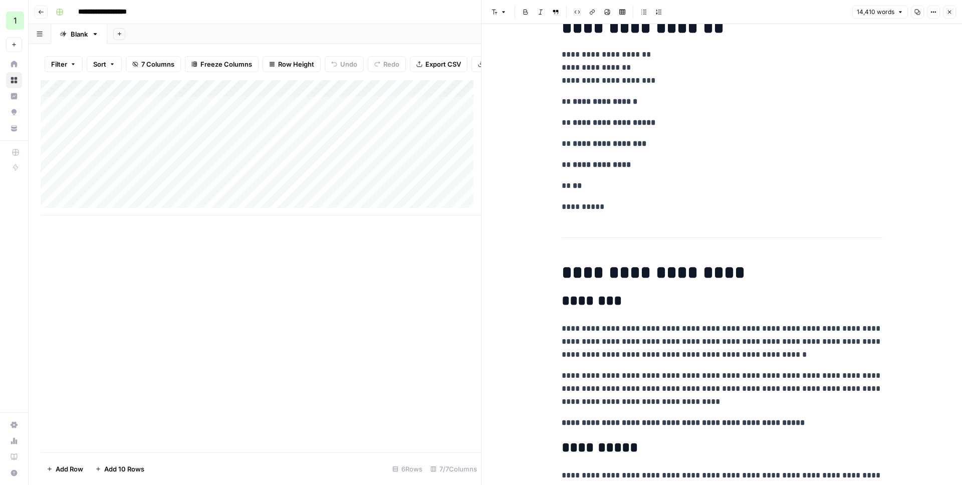
scroll to position [409, 0]
